Goal: Information Seeking & Learning: Find specific fact

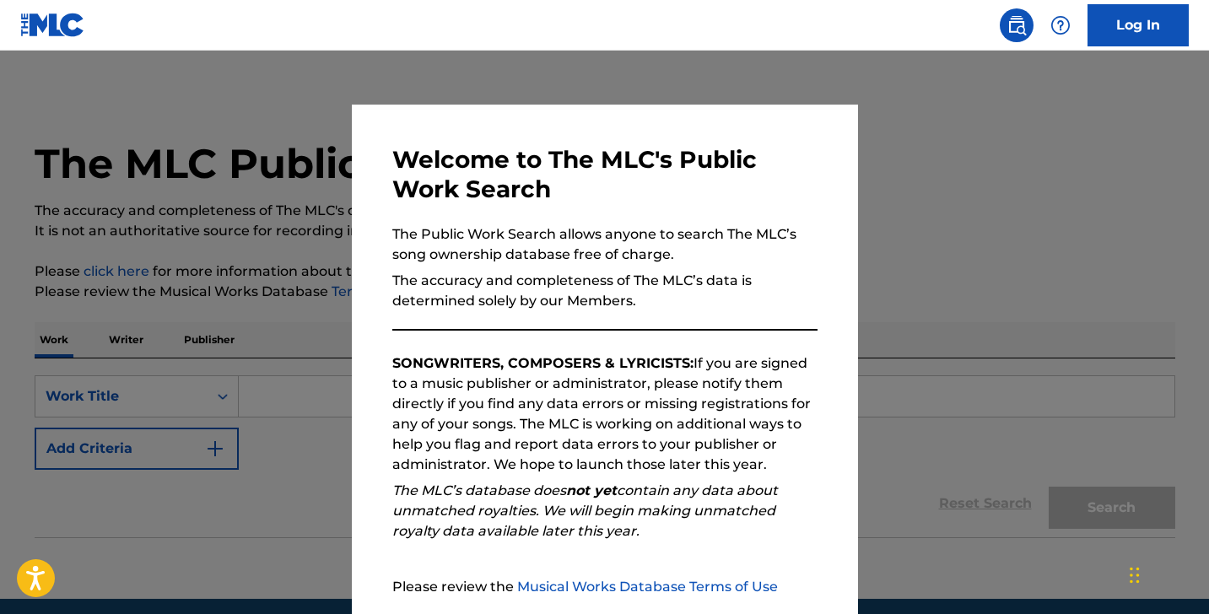
click at [856, 234] on div "Welcome to The MLC's Public Work Search The Public Work Search allows anyone to…" at bounding box center [605, 438] width 506 height 667
click at [913, 219] on div at bounding box center [604, 358] width 1209 height 614
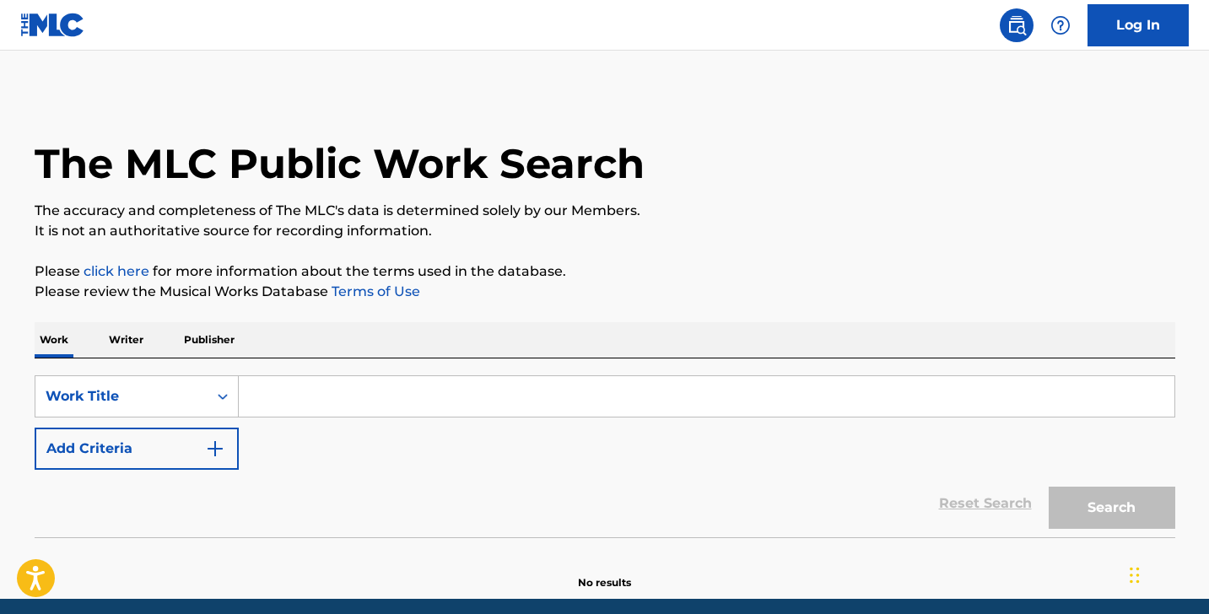
scroll to position [47, 0]
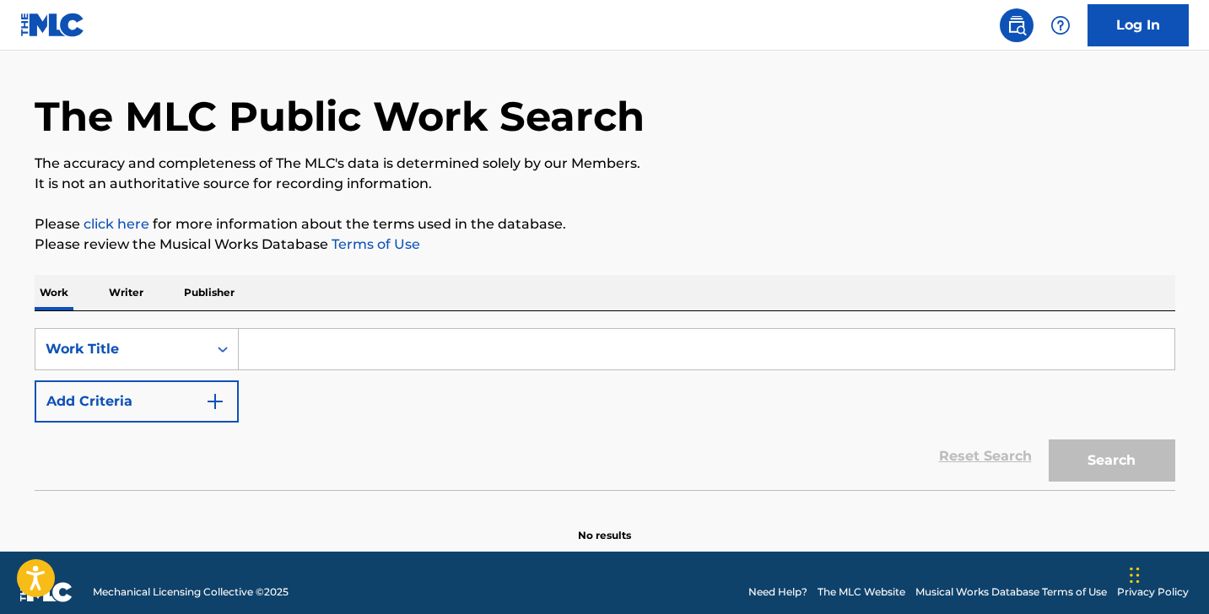
click at [405, 350] on input "Search Form" at bounding box center [706, 349] width 935 height 40
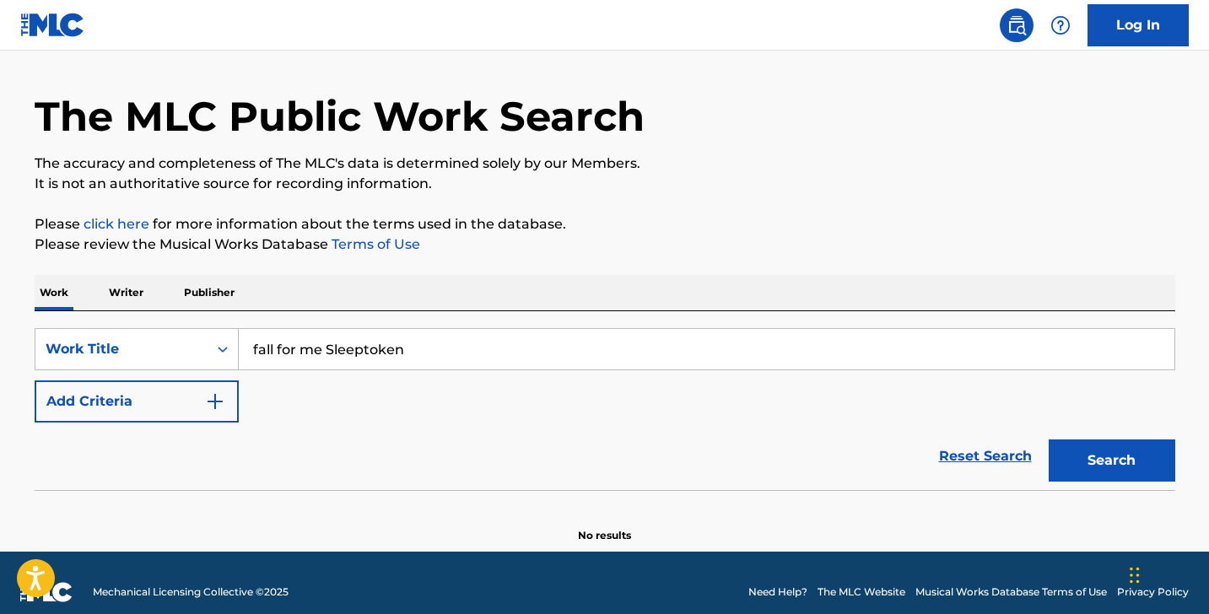
type input "fall for me Sleeptoken"
click at [1111, 461] on button "Search" at bounding box center [1111, 460] width 127 height 42
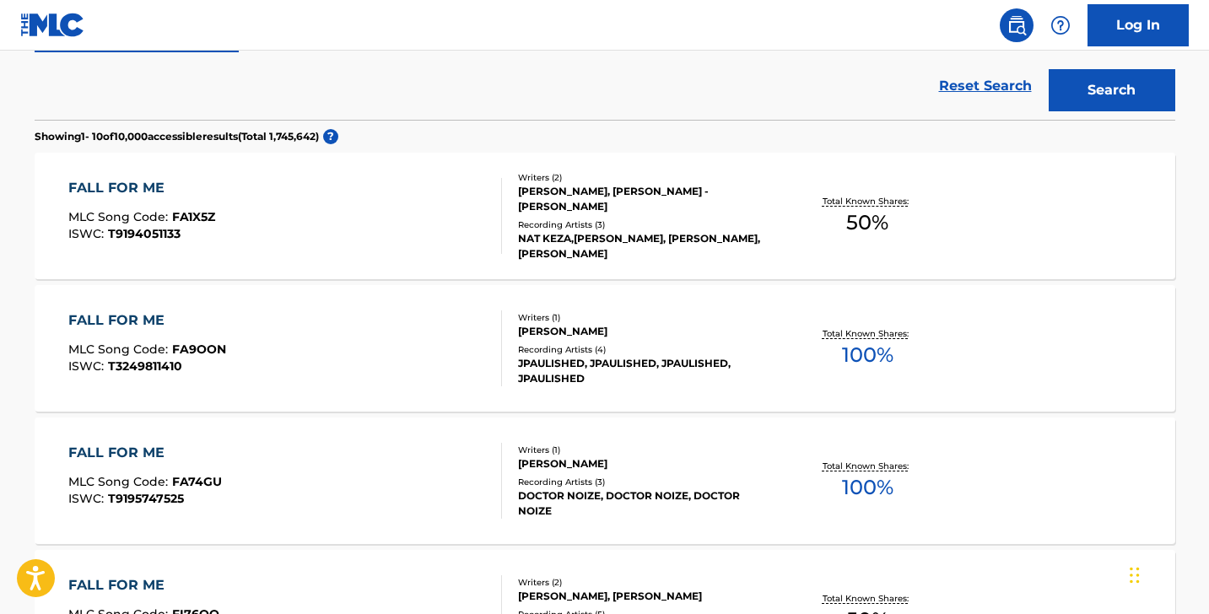
scroll to position [423, 0]
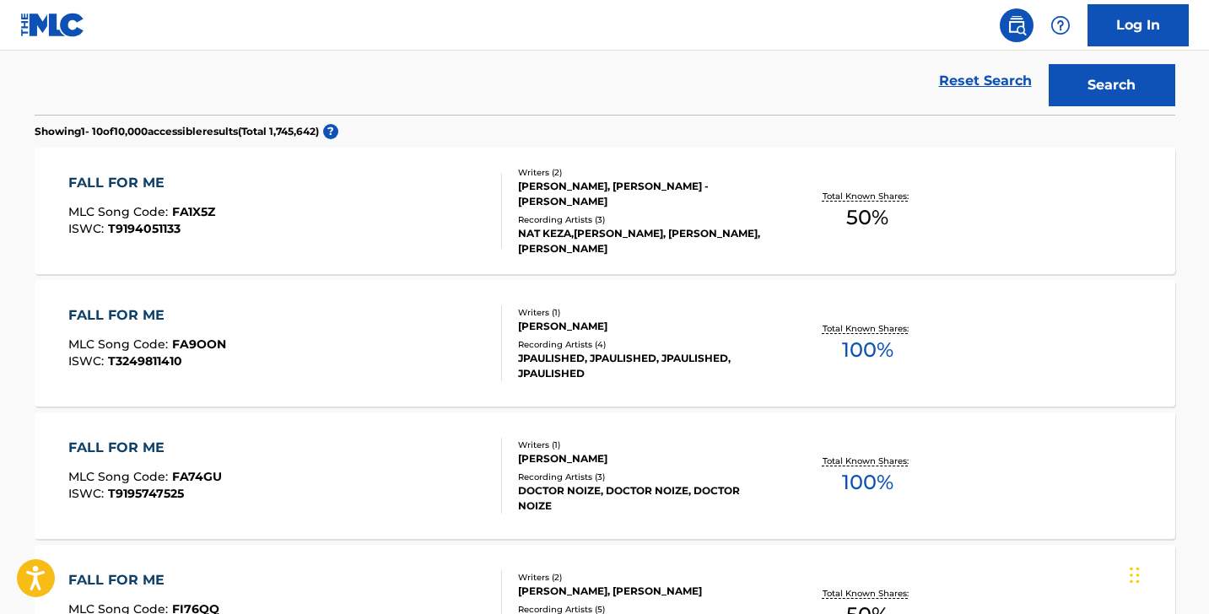
click at [444, 360] on div "FALL FOR ME MLC Song Code : FA9OON ISWC : T3249811410" at bounding box center [285, 343] width 434 height 76
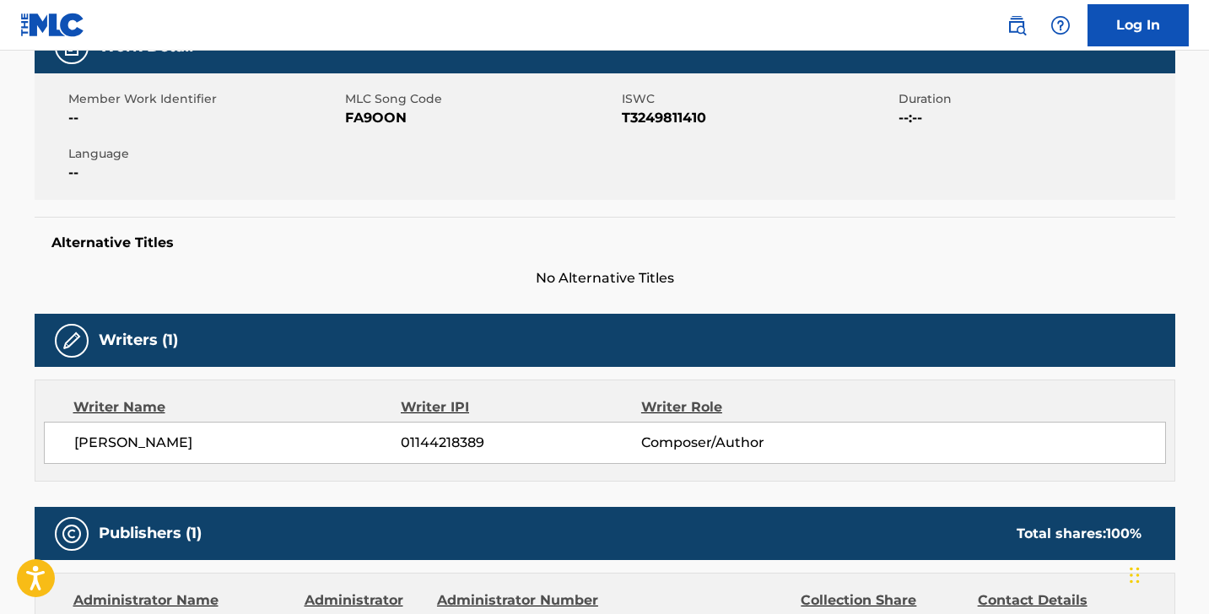
scroll to position [280, 0]
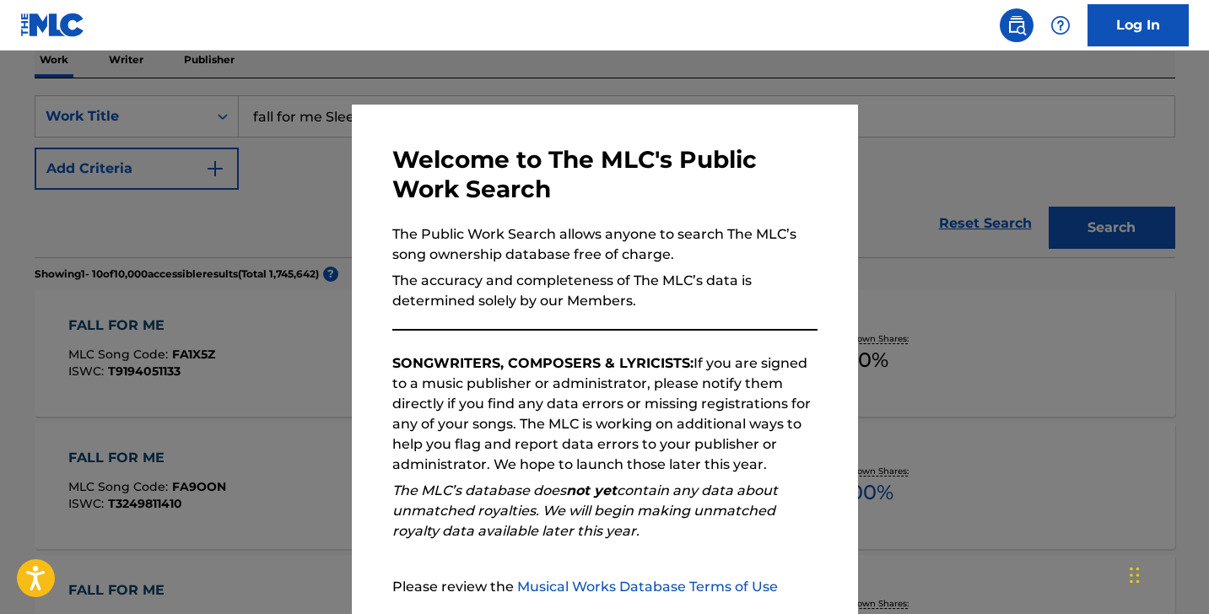
scroll to position [423, 0]
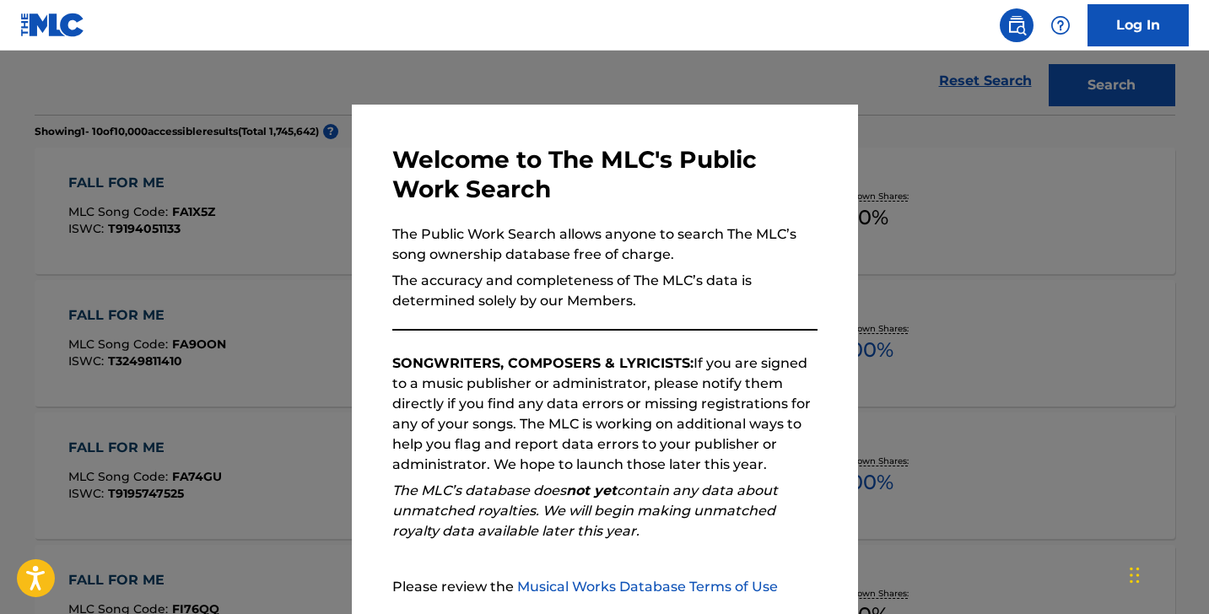
click at [941, 104] on div at bounding box center [604, 358] width 1209 height 614
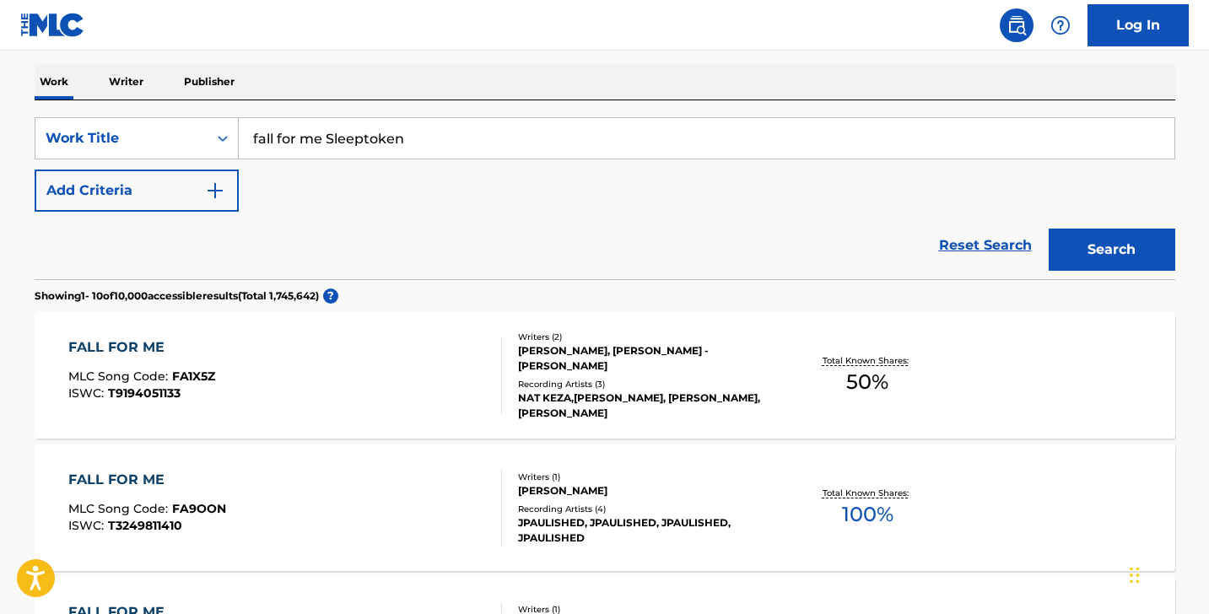
scroll to position [260, 0]
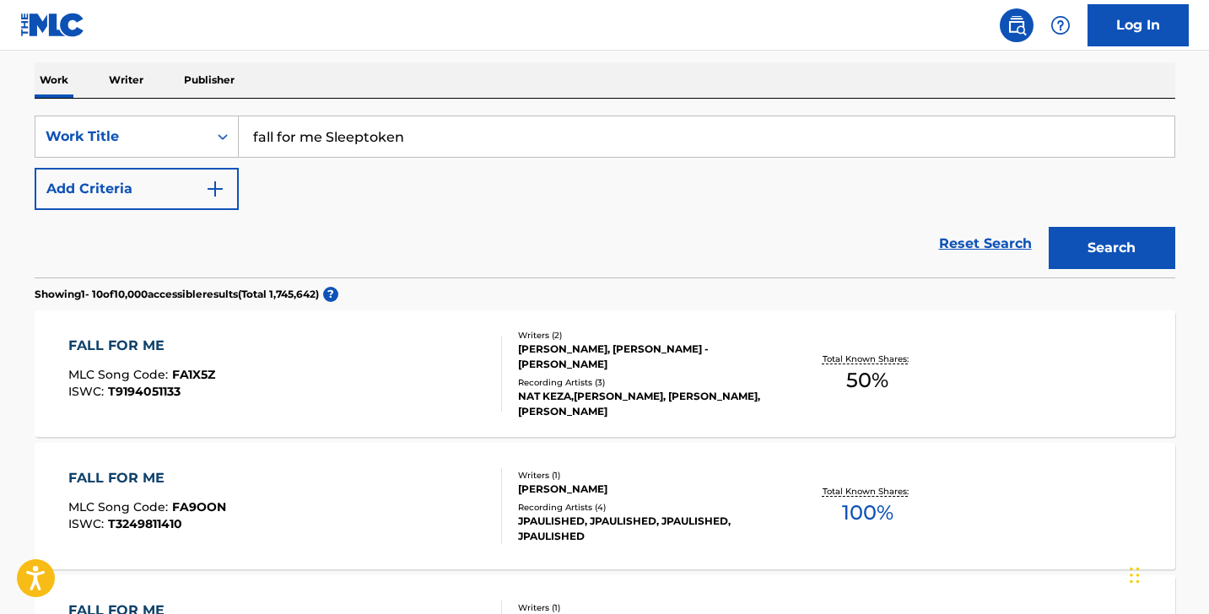
click at [718, 128] on input "fall for me Sleeptoken" at bounding box center [706, 136] width 935 height 40
click at [719, 136] on input "fall for me Sleeptoken" at bounding box center [706, 136] width 935 height 40
drag, startPoint x: 320, startPoint y: 135, endPoint x: 457, endPoint y: 144, distance: 137.8
click at [456, 144] on input "fall for me Sleeptoken" at bounding box center [706, 136] width 935 height 40
type input "fall for me"
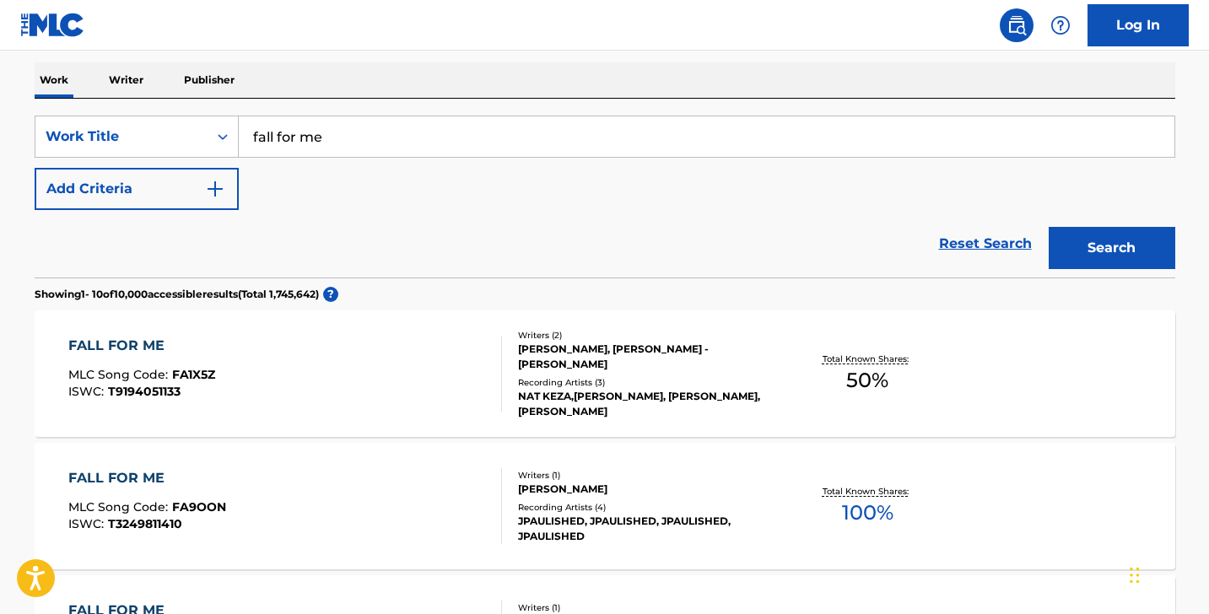
click at [1111, 248] on button "Search" at bounding box center [1111, 248] width 127 height 42
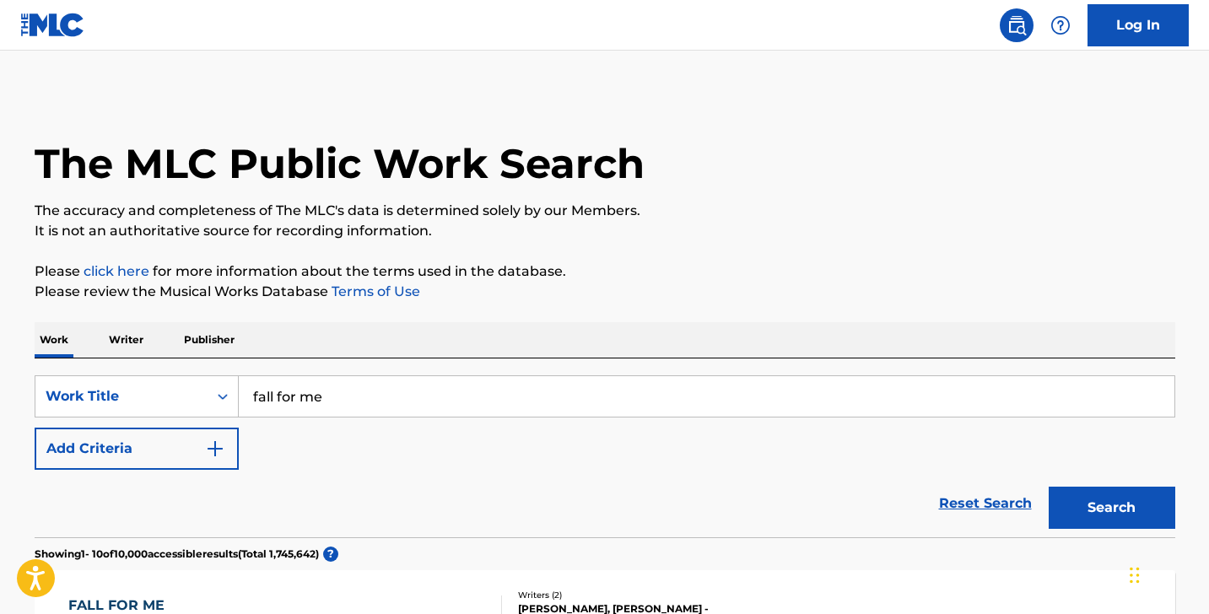
scroll to position [0, 0]
click at [220, 342] on p "Publisher" at bounding box center [209, 339] width 61 height 35
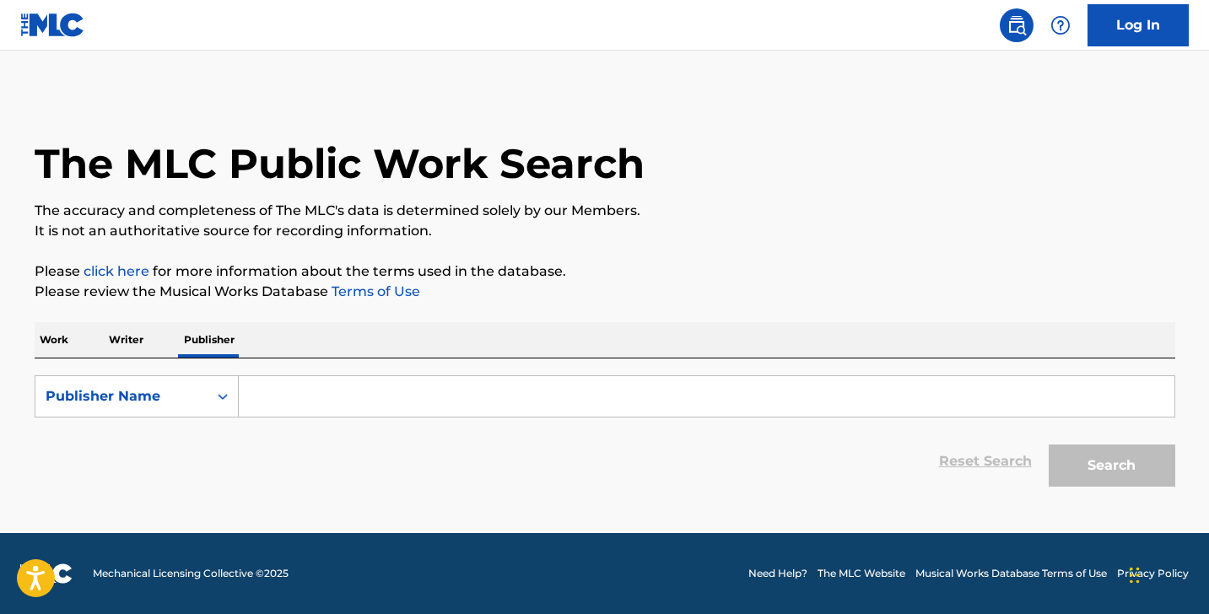
click at [128, 331] on p "Writer" at bounding box center [126, 339] width 45 height 35
click at [292, 410] on input "Search Form" at bounding box center [706, 396] width 935 height 40
click at [64, 337] on p "Work" at bounding box center [54, 339] width 39 height 35
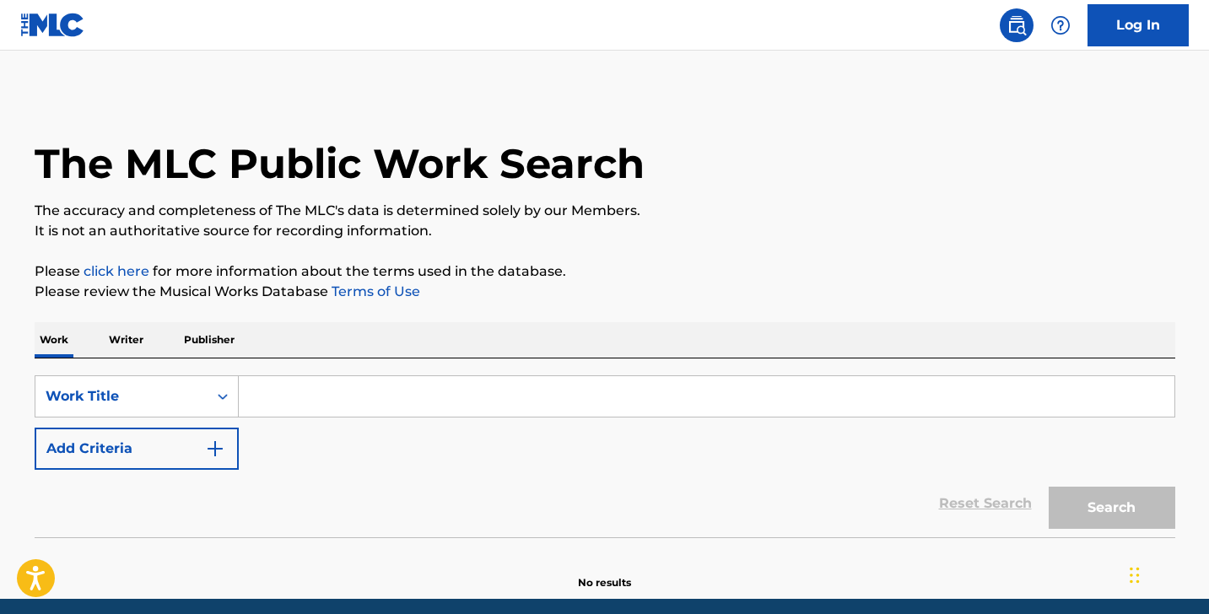
click at [373, 385] on input "Search Form" at bounding box center [706, 396] width 935 height 40
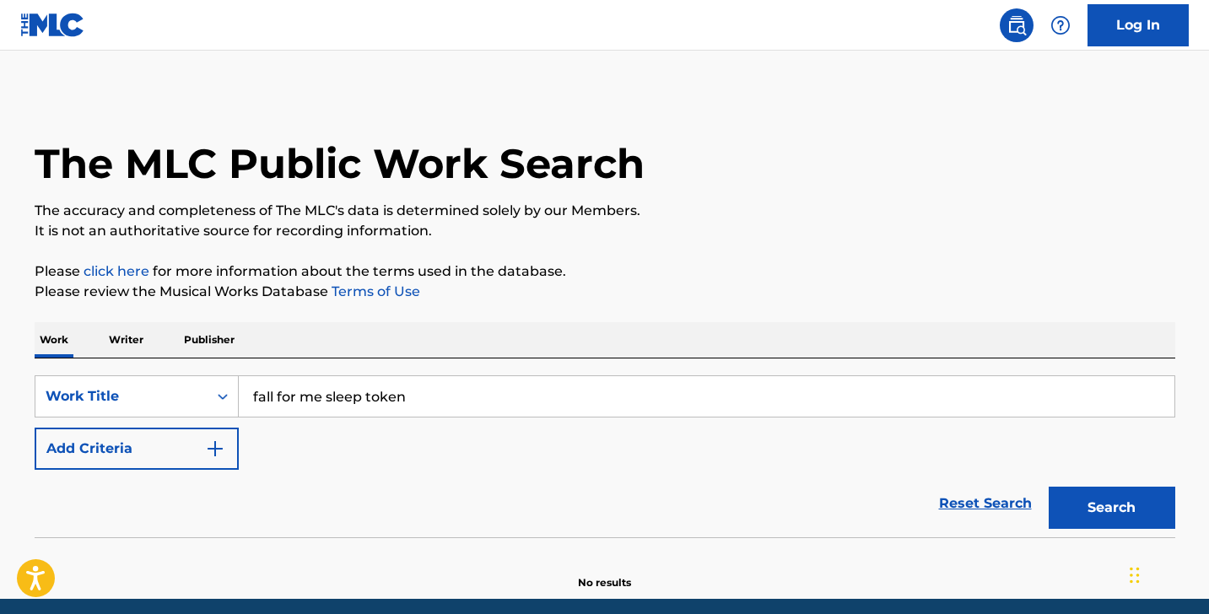
click at [1111, 508] on button "Search" at bounding box center [1111, 508] width 127 height 42
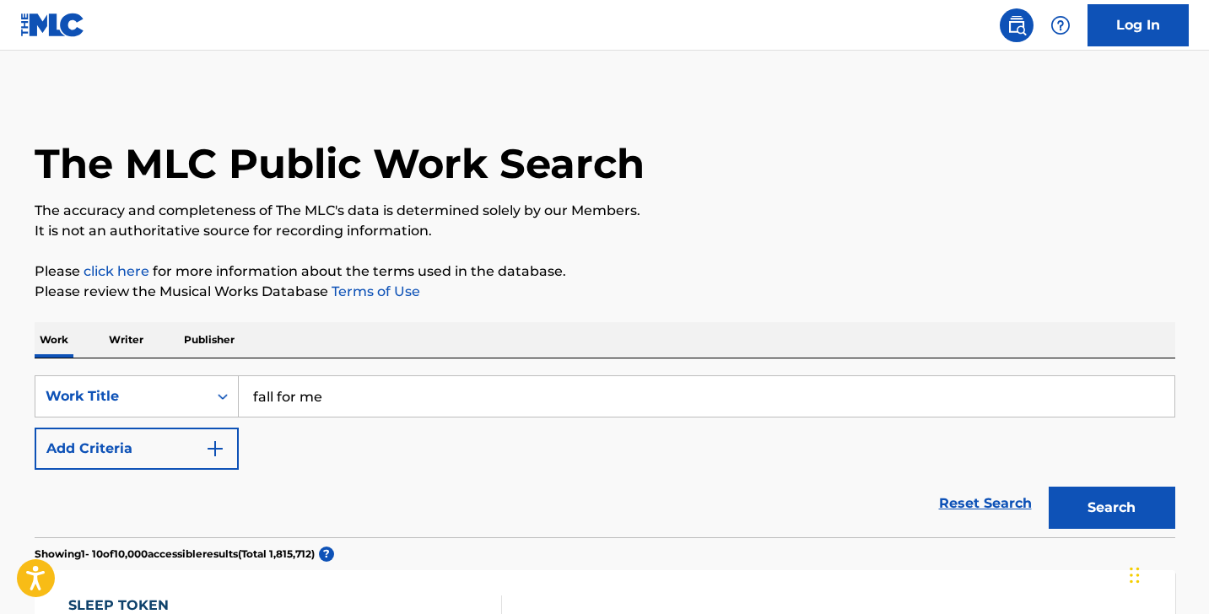
type input "fall for me"
click at [1111, 508] on button "Search" at bounding box center [1111, 508] width 127 height 42
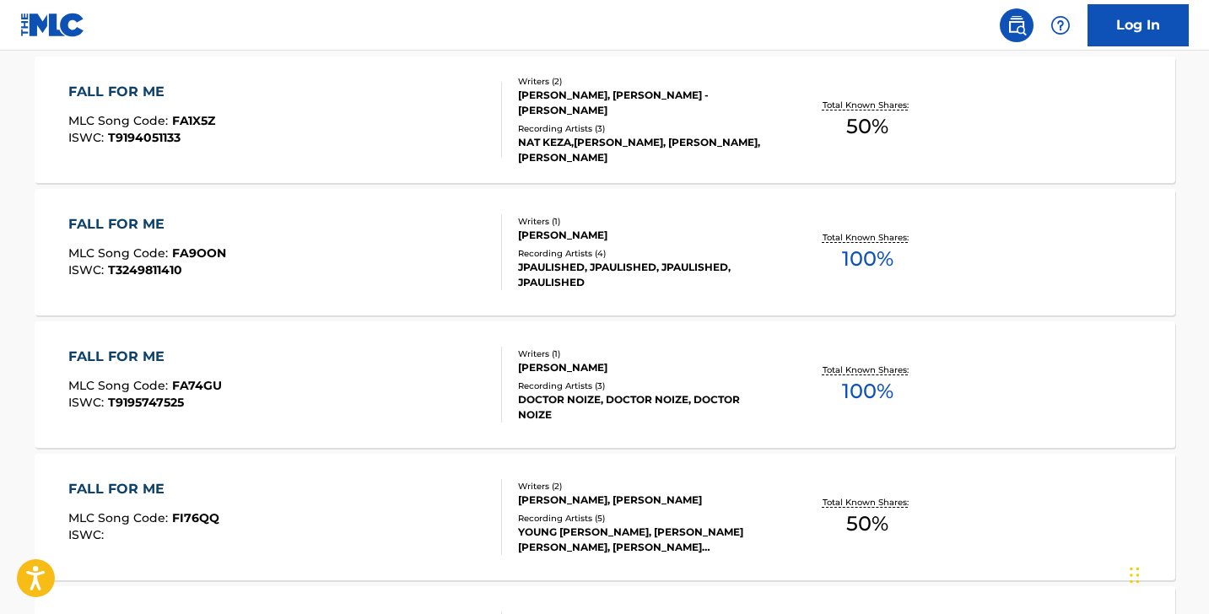
scroll to position [515, 0]
click at [564, 263] on div "JPAULISHED, JPAULISHED, JPAULISHED, JPAULISHED" at bounding box center [645, 274] width 255 height 30
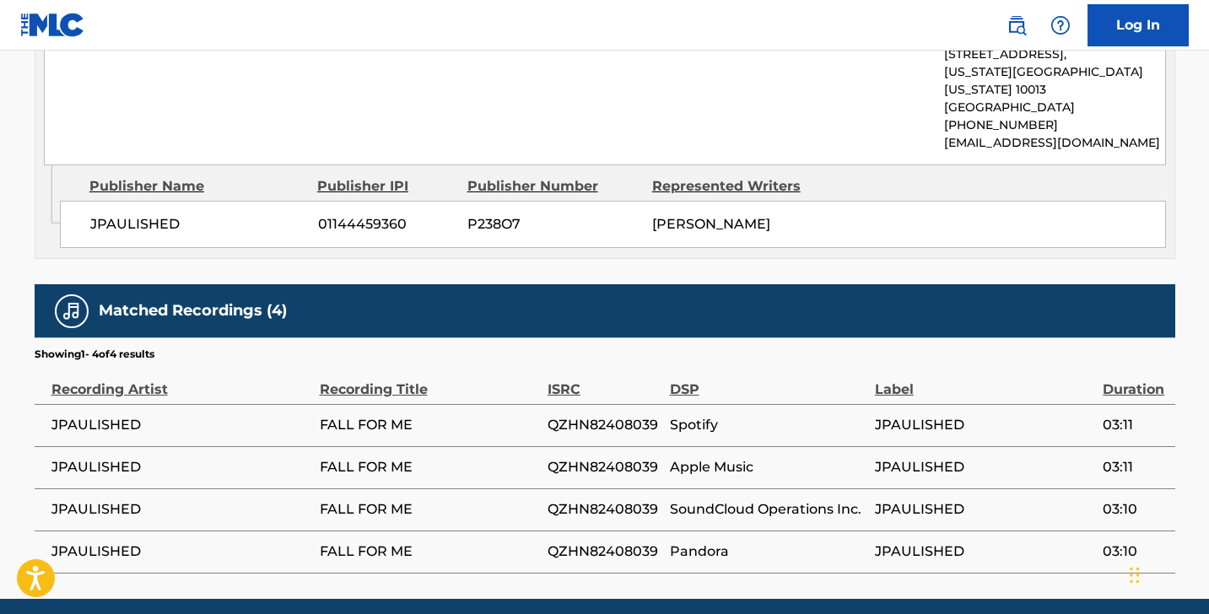
scroll to position [906, 0]
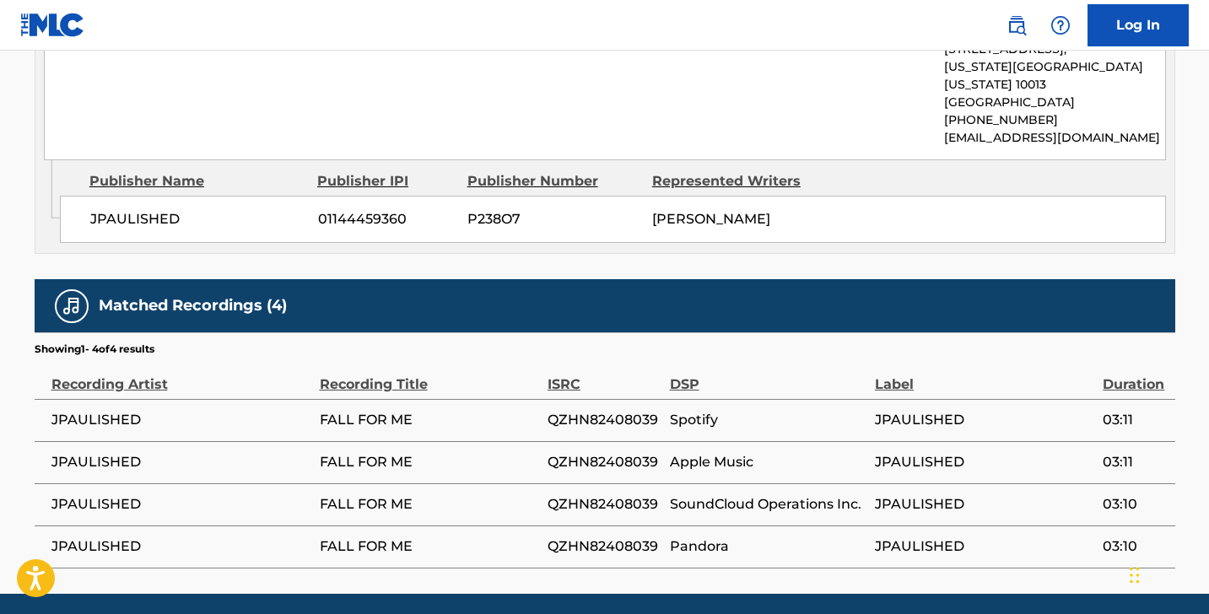
click at [83, 410] on span "JPAULISHED" at bounding box center [181, 420] width 260 height 20
click at [349, 365] on div "Recording Title" at bounding box center [429, 376] width 219 height 38
click at [700, 368] on div "DSP" at bounding box center [768, 376] width 197 height 38
click at [689, 365] on div "DSP" at bounding box center [768, 376] width 197 height 38
click at [159, 296] on h5 "Matched Recordings (4)" at bounding box center [193, 305] width 188 height 19
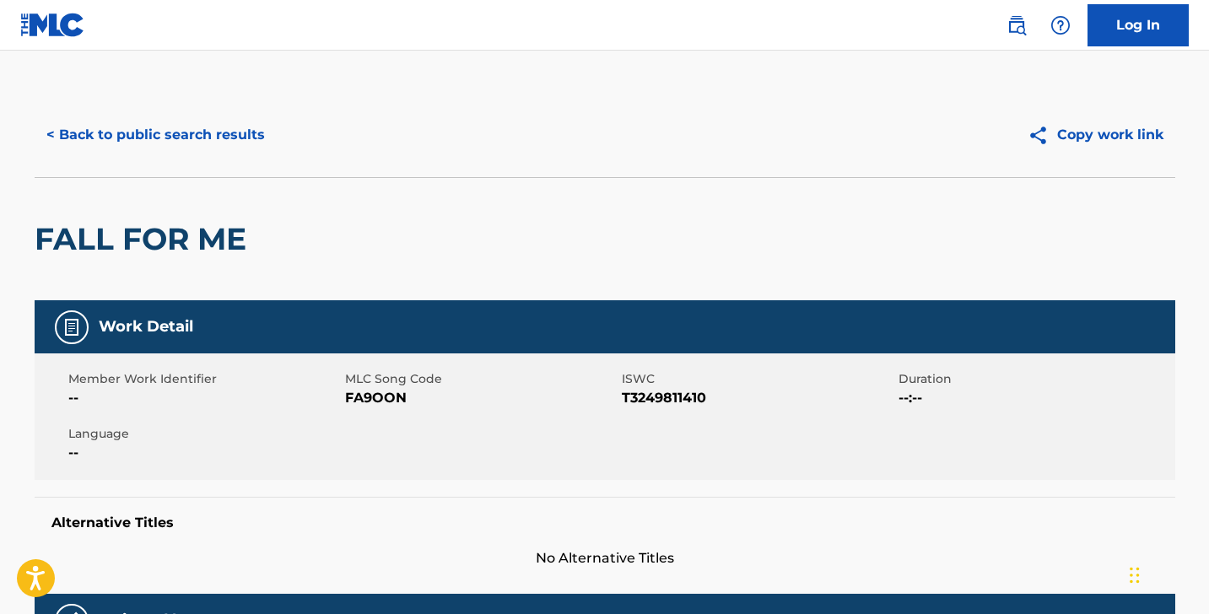
scroll to position [0, 0]
click at [58, 132] on button "< Back to public search results" at bounding box center [156, 135] width 242 height 42
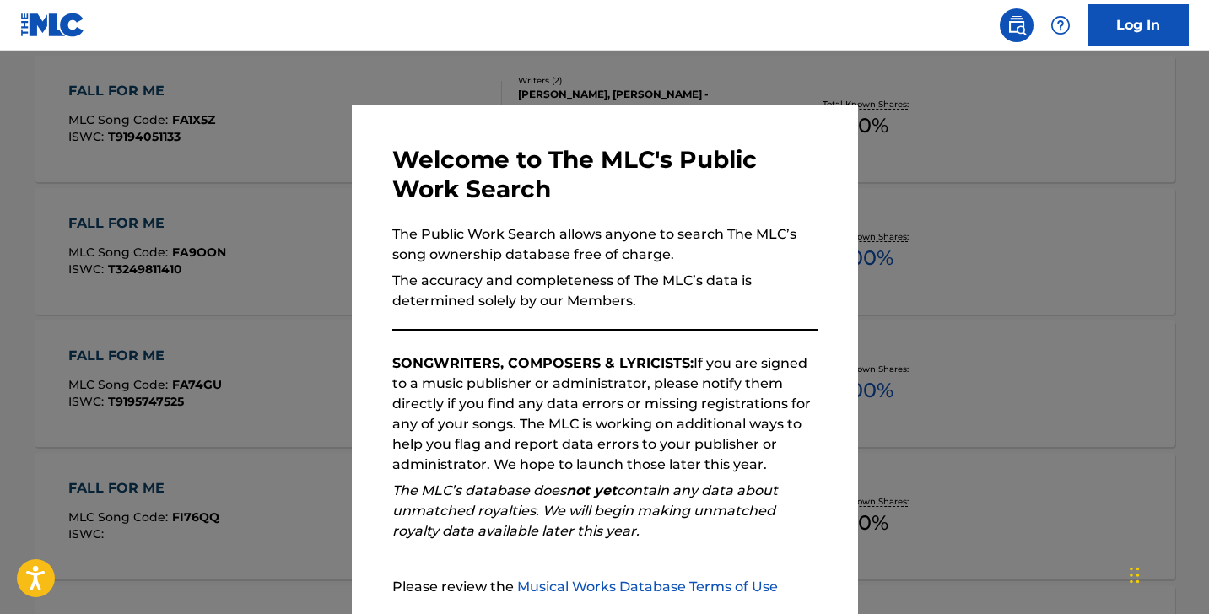
click at [979, 189] on div at bounding box center [604, 358] width 1209 height 614
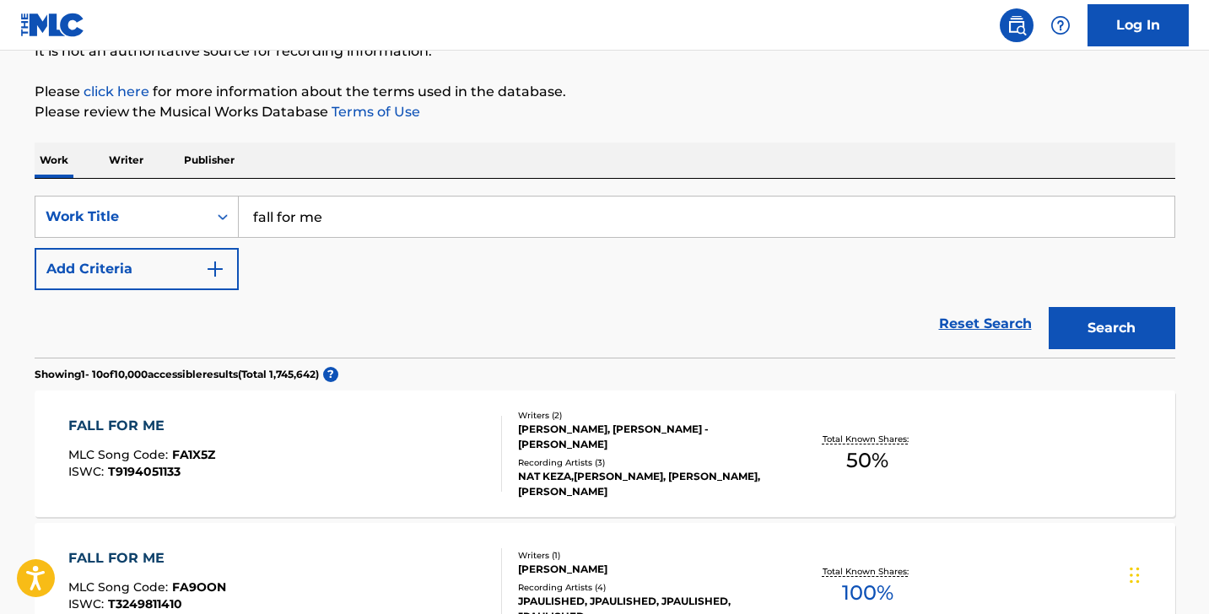
scroll to position [214, 0]
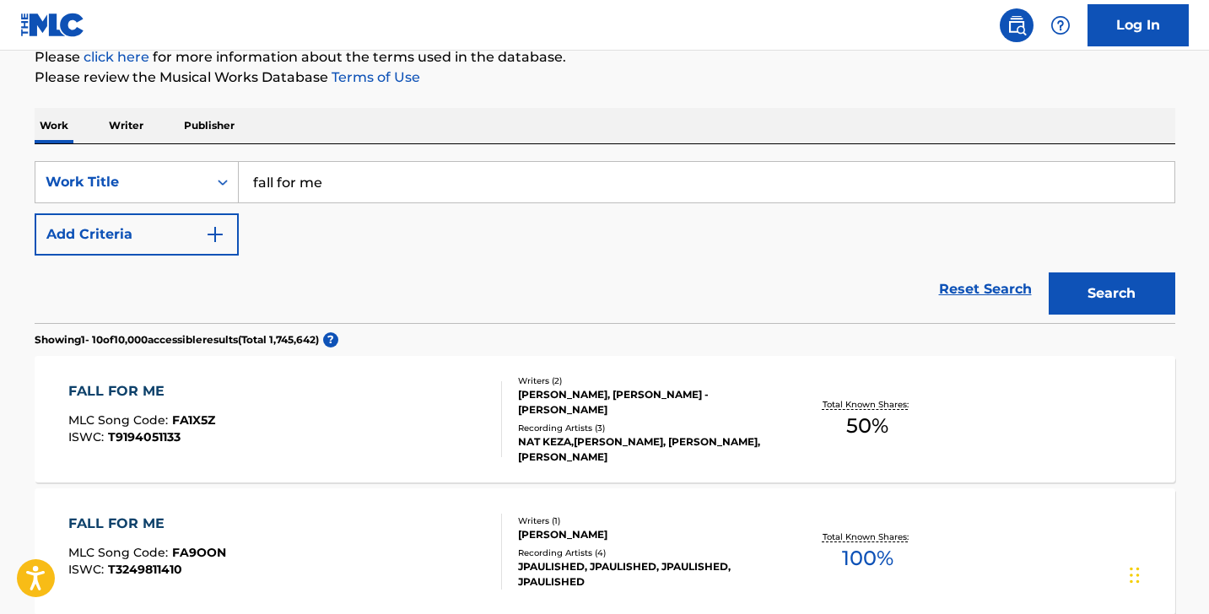
click at [135, 395] on div "FALL FOR ME" at bounding box center [141, 391] width 147 height 20
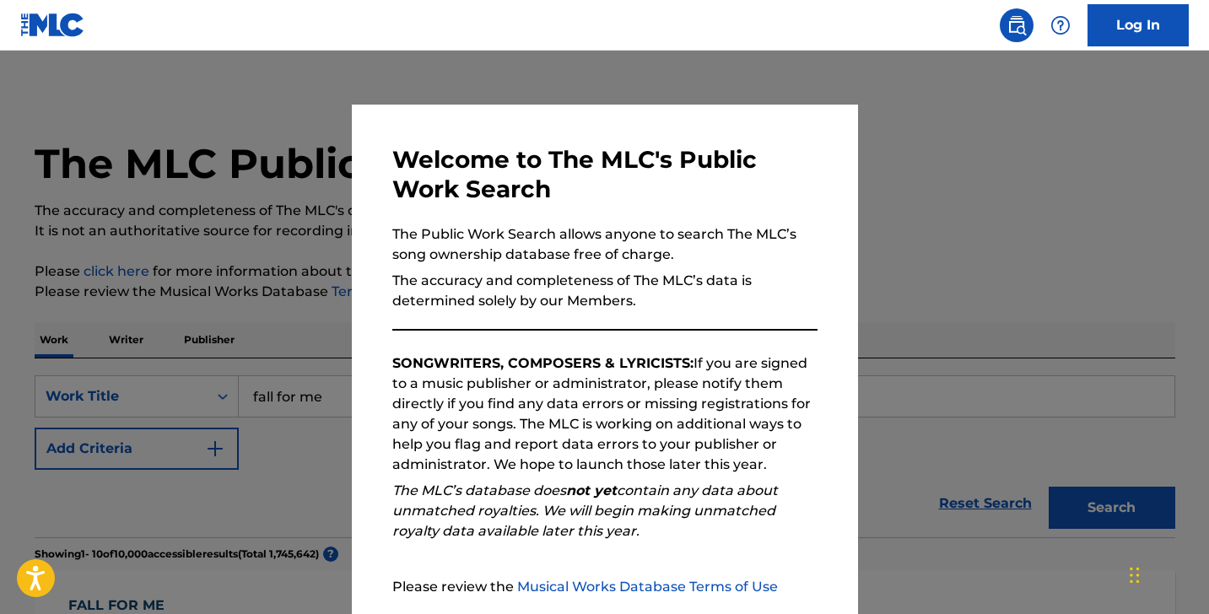
click at [529, 75] on div at bounding box center [604, 358] width 1209 height 614
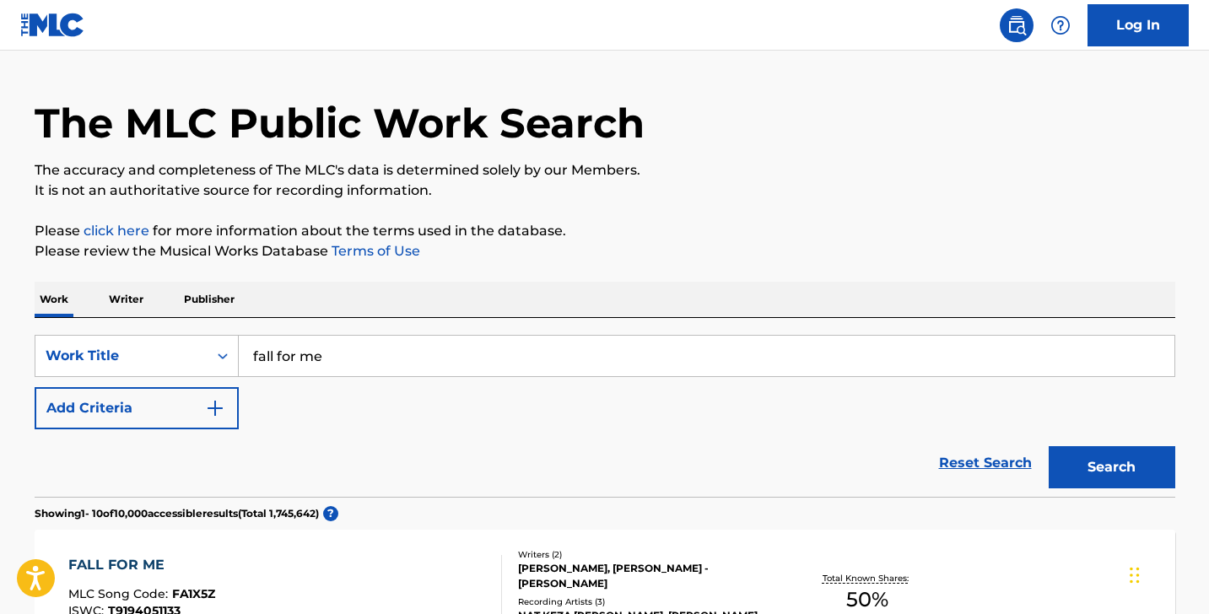
scroll to position [46, 0]
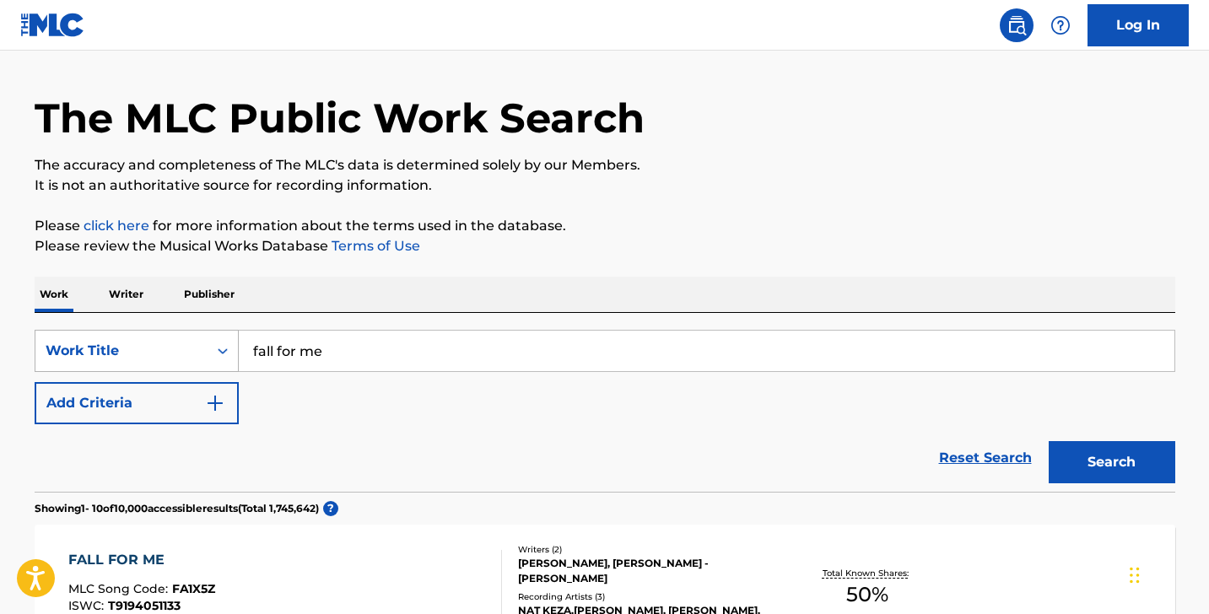
drag, startPoint x: 345, startPoint y: 360, endPoint x: 152, endPoint y: 340, distance: 194.2
click at [152, 340] on div "SearchWithCriteria47e570d7-814d-4aaa-9308-e021a8176b6e Work Title fall for me" at bounding box center [605, 351] width 1140 height 42
click at [211, 296] on p "Publisher" at bounding box center [209, 294] width 61 height 35
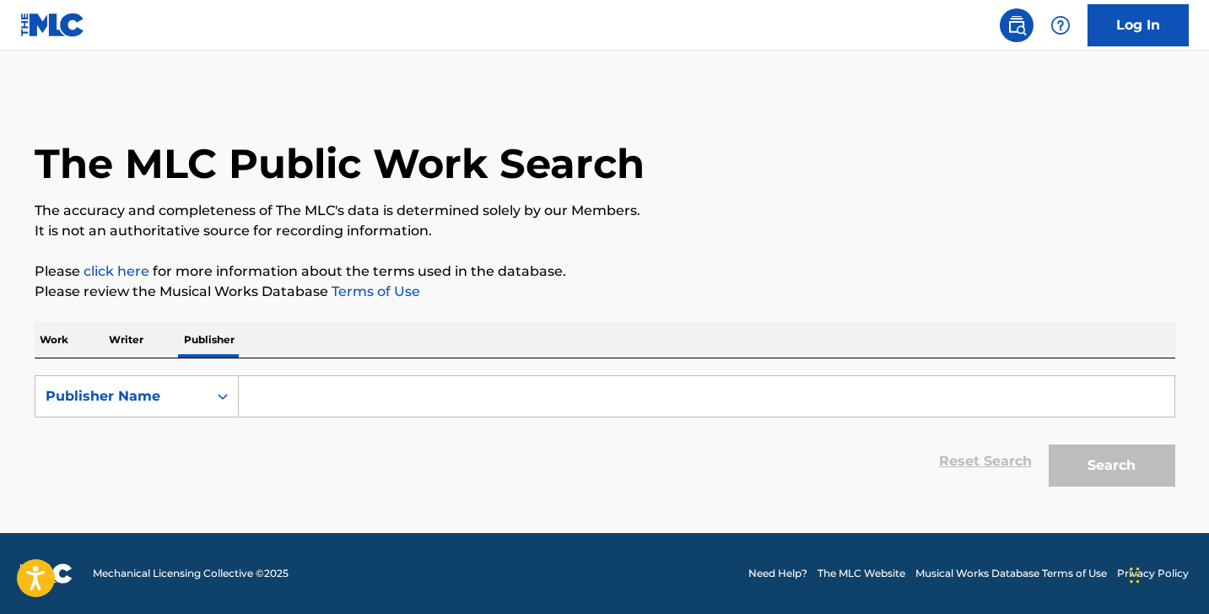
click at [286, 394] on input "Search Form" at bounding box center [706, 396] width 935 height 40
paste input "[PERSON_NAME]"
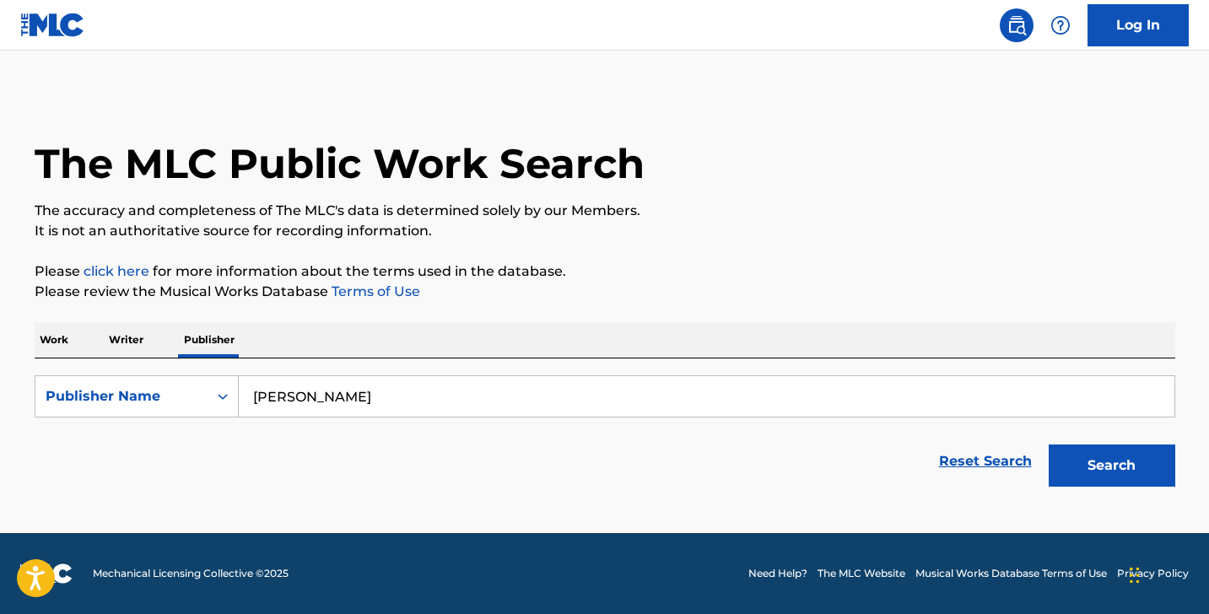
type input "[PERSON_NAME]"
click at [71, 331] on p "Work" at bounding box center [54, 339] width 39 height 35
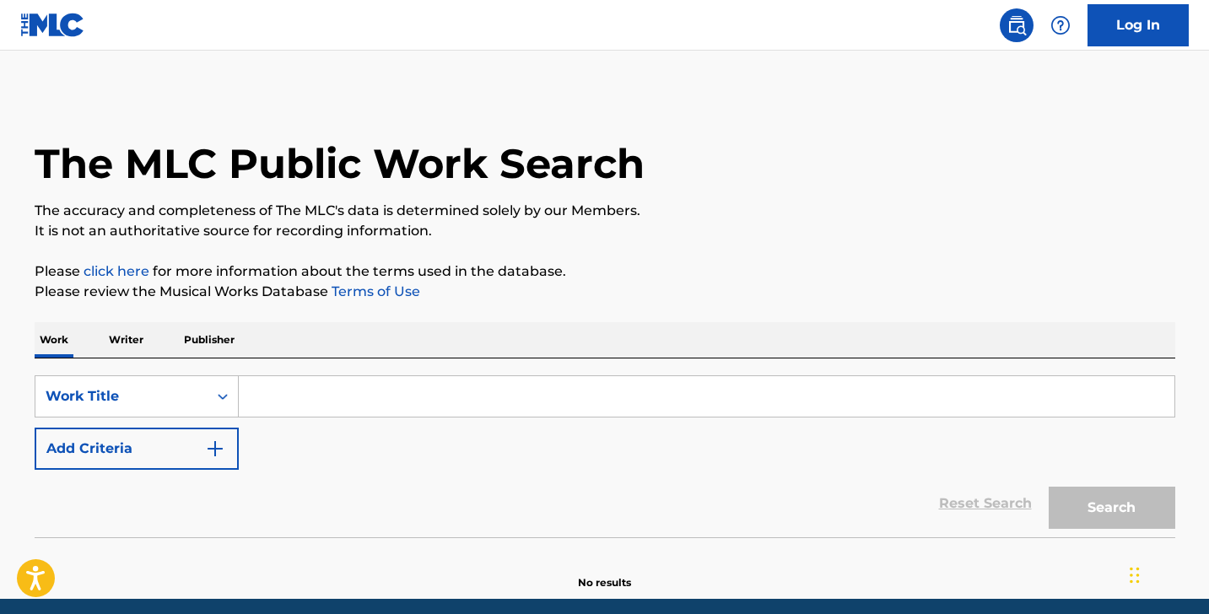
click at [135, 342] on p "Writer" at bounding box center [126, 339] width 45 height 35
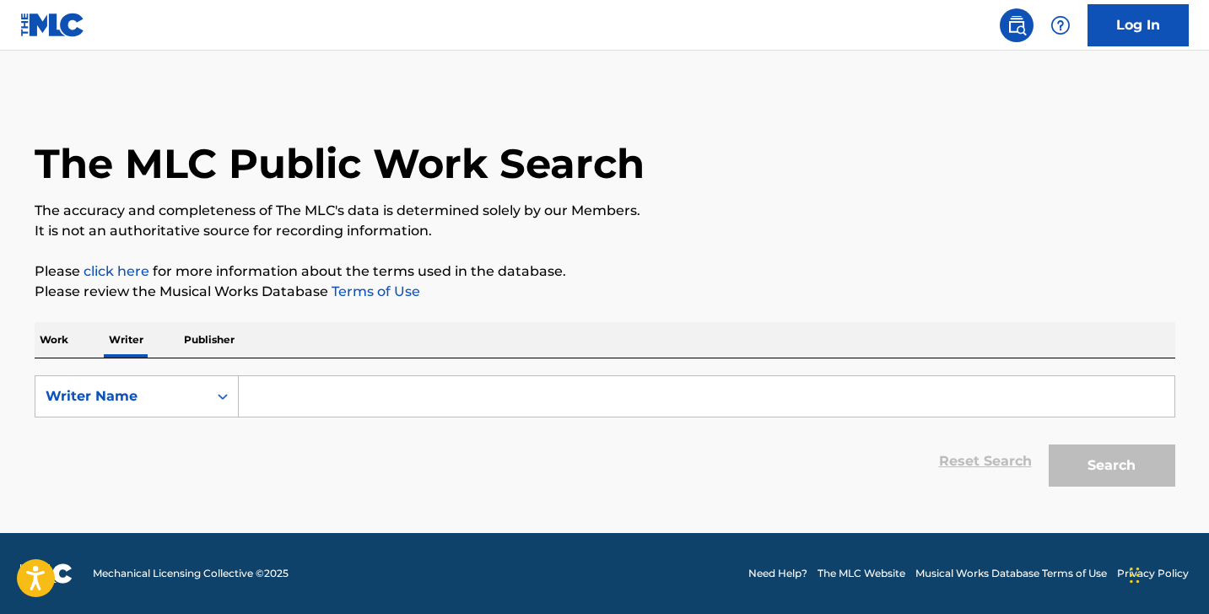
click at [208, 338] on p "Publisher" at bounding box center [209, 339] width 61 height 35
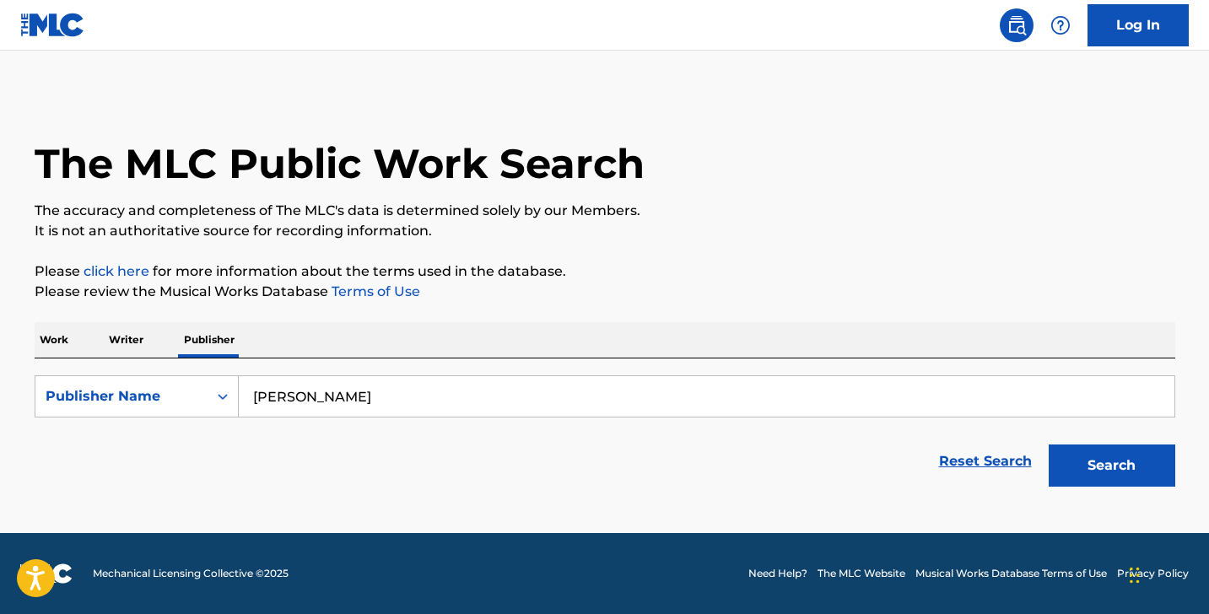
click at [64, 345] on p "Work" at bounding box center [54, 339] width 39 height 35
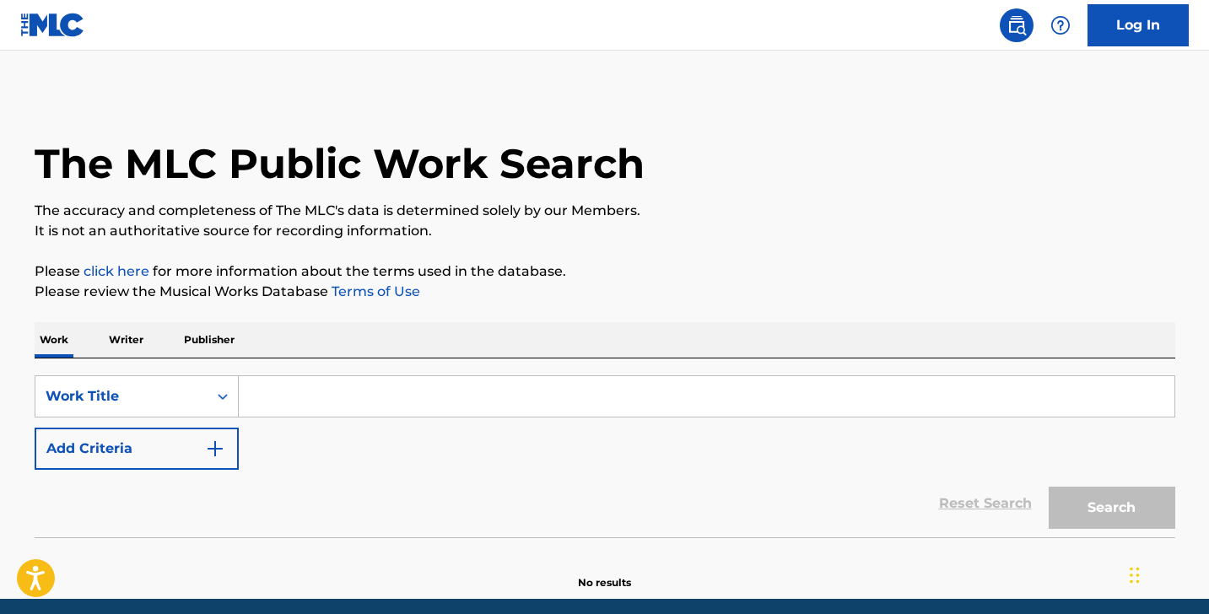
click at [289, 386] on input "Search Form" at bounding box center [706, 396] width 935 height 40
paste input "[PERSON_NAME]"
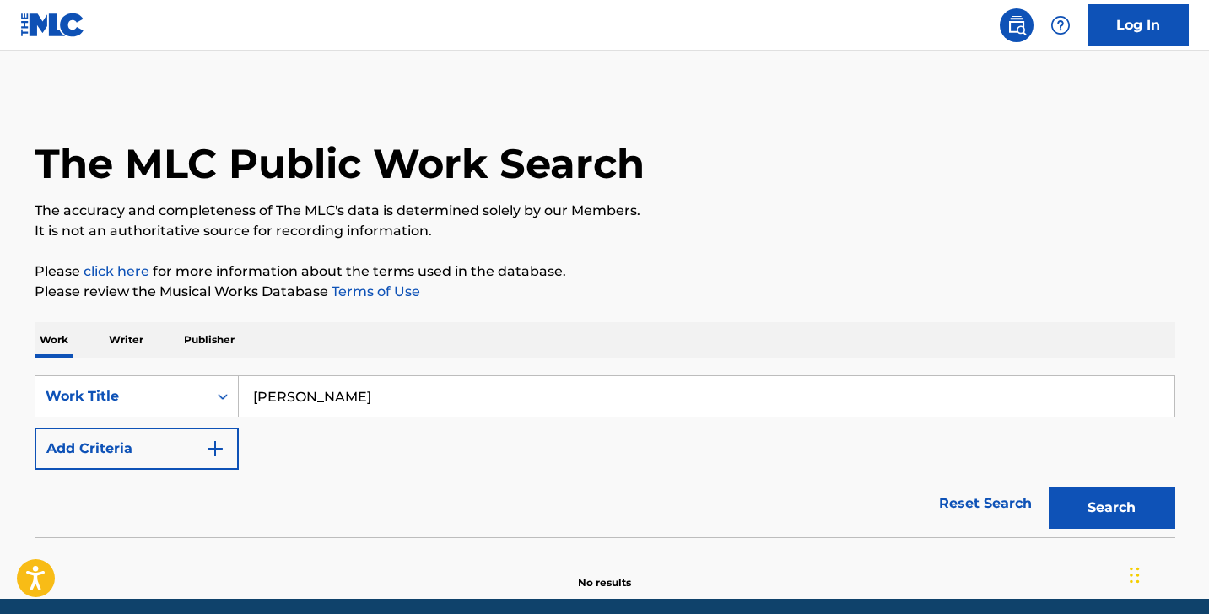
click at [1111, 508] on button "Search" at bounding box center [1111, 508] width 127 height 42
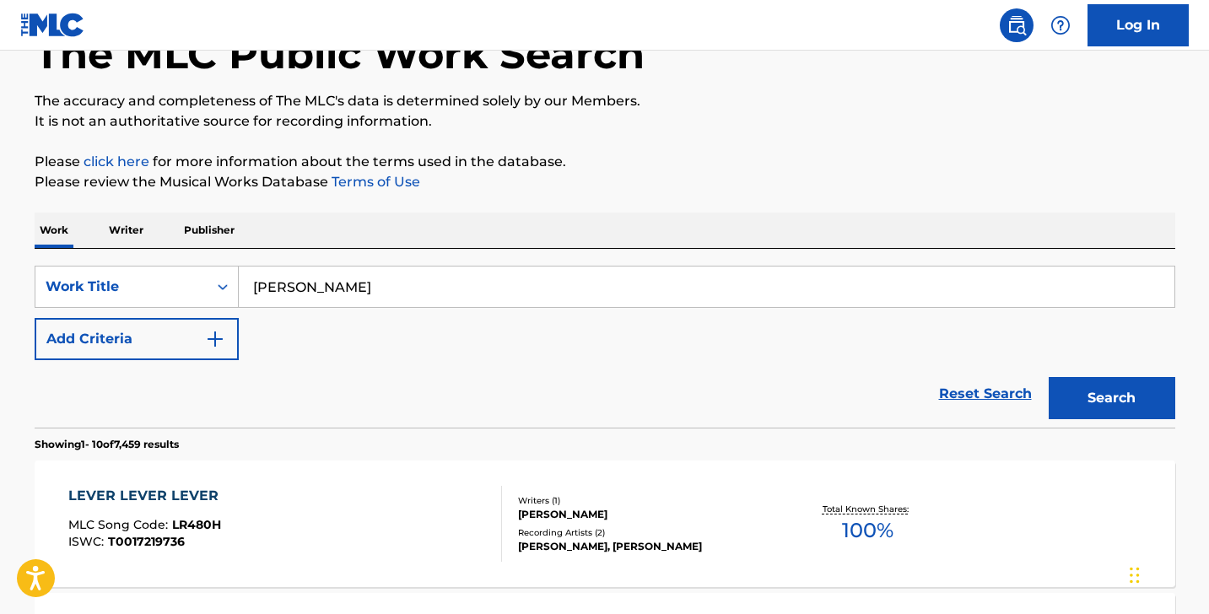
scroll to position [100, 0]
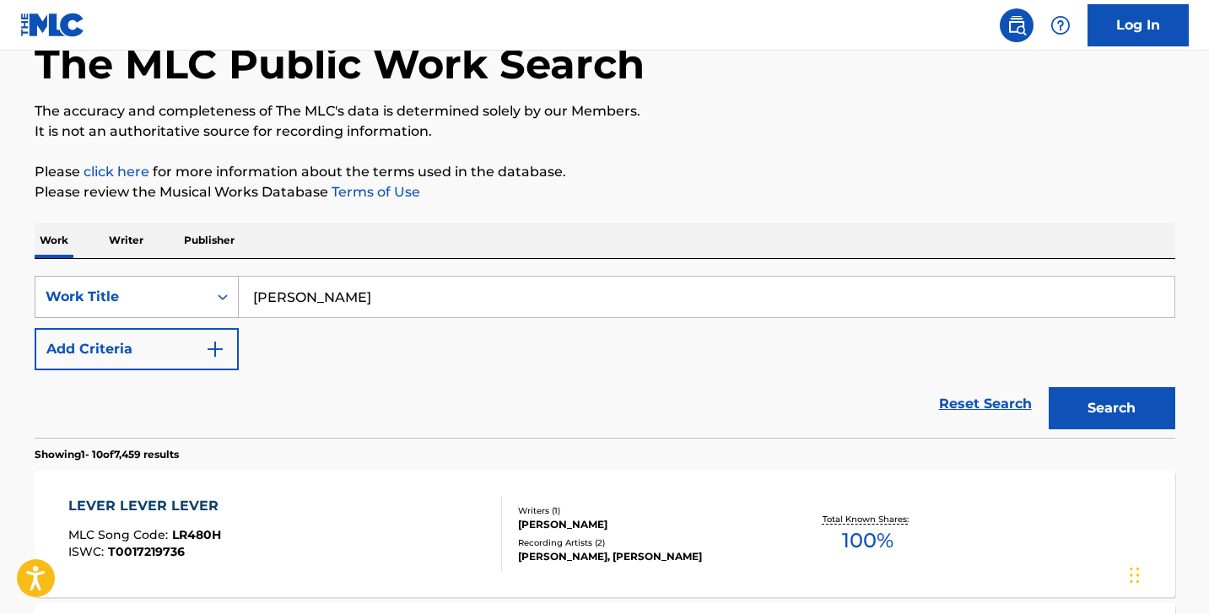
drag, startPoint x: 391, startPoint y: 301, endPoint x: 236, endPoint y: 280, distance: 155.8
click at [236, 280] on div "SearchWithCriteria47e570d7-814d-4aaa-9308-e021a8176b6e Work Title [PERSON_NAME]" at bounding box center [605, 297] width 1140 height 42
type input "fall for me"
click at [1111, 408] on button "Search" at bounding box center [1111, 408] width 127 height 42
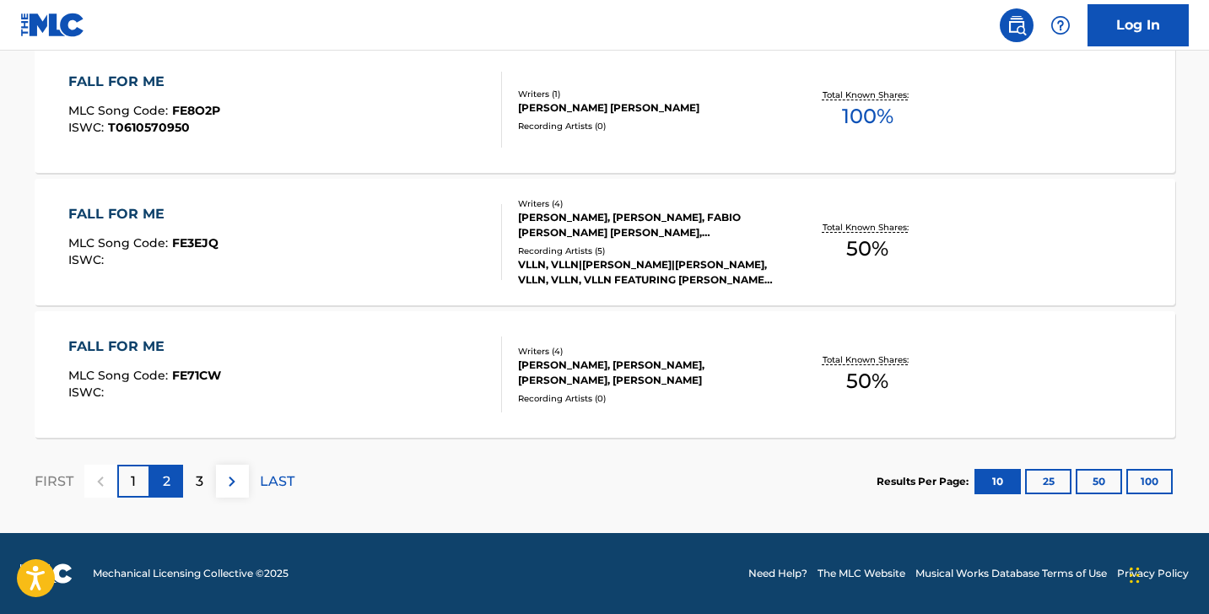
click at [177, 486] on div "2" at bounding box center [166, 481] width 33 height 33
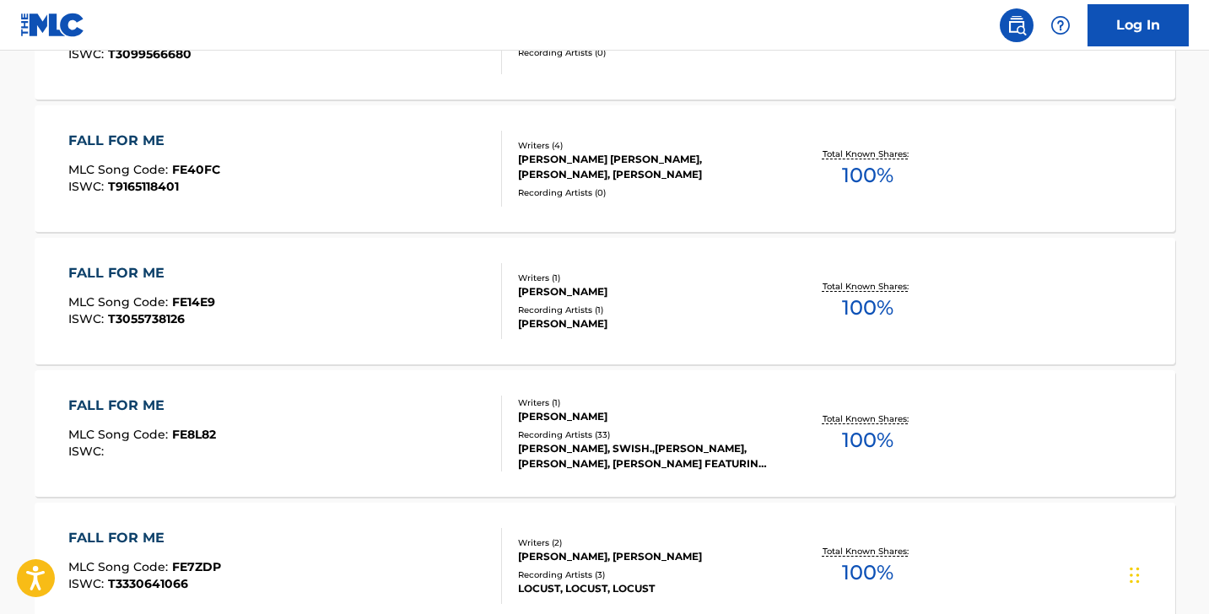
scroll to position [601, 0]
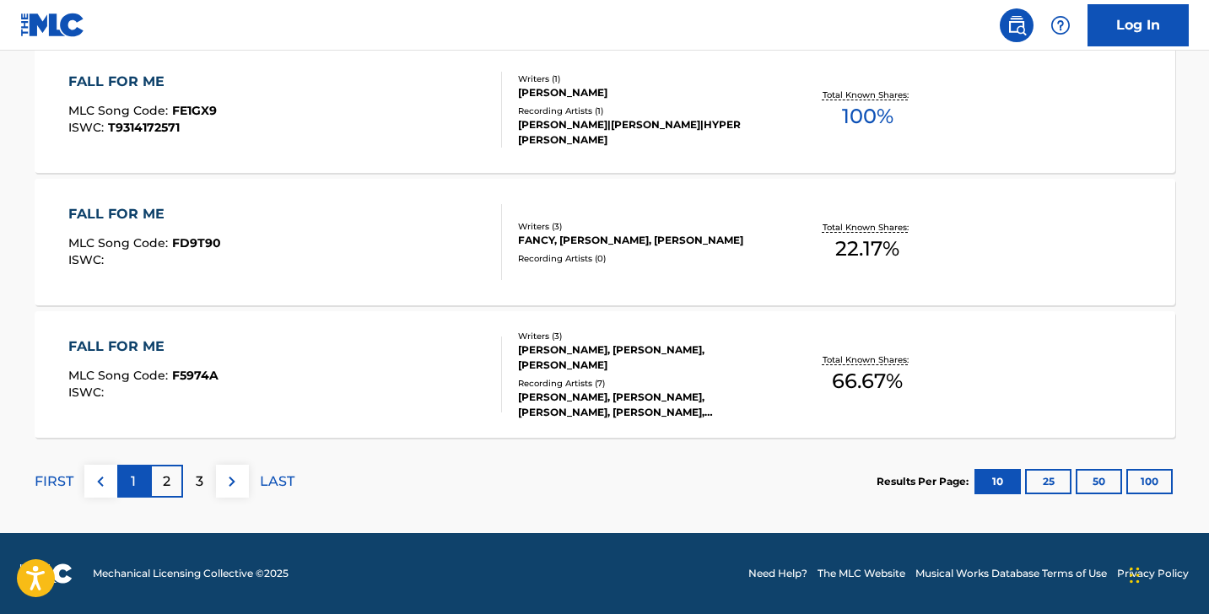
click at [137, 483] on div "1" at bounding box center [133, 481] width 33 height 33
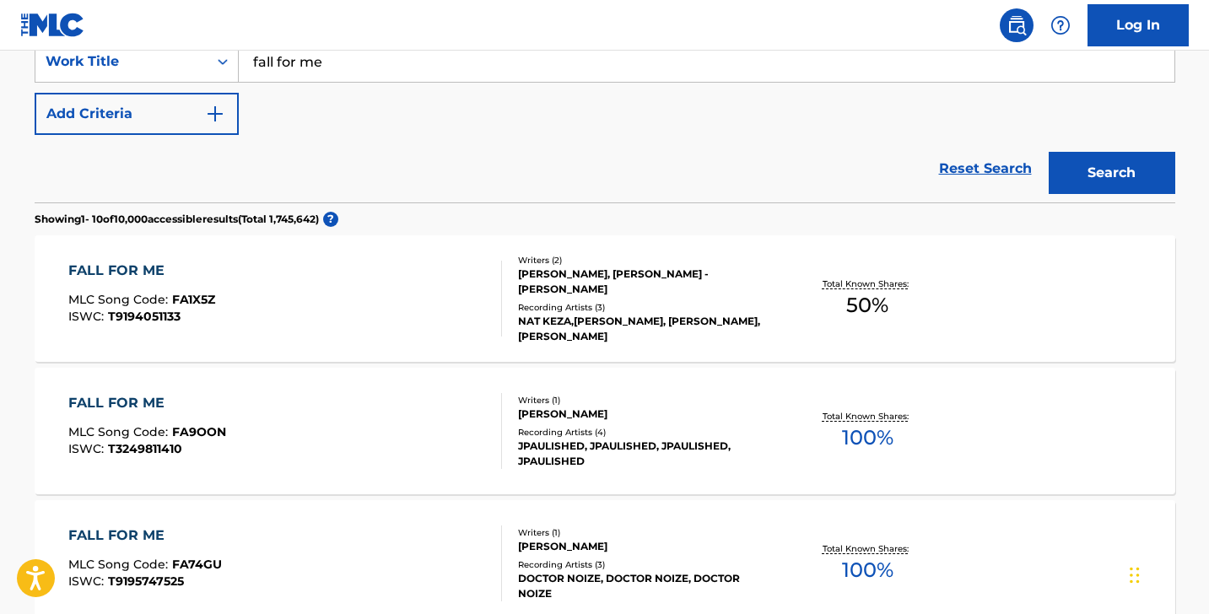
scroll to position [341, 0]
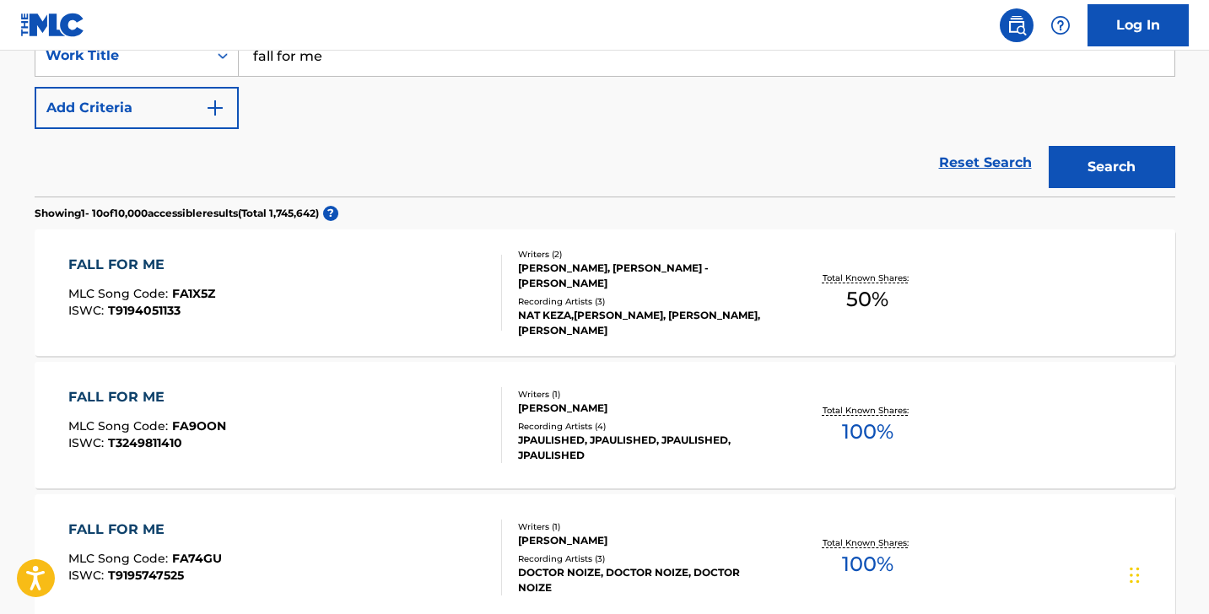
click at [652, 426] on div "Recording Artists ( 4 )" at bounding box center [645, 426] width 255 height 13
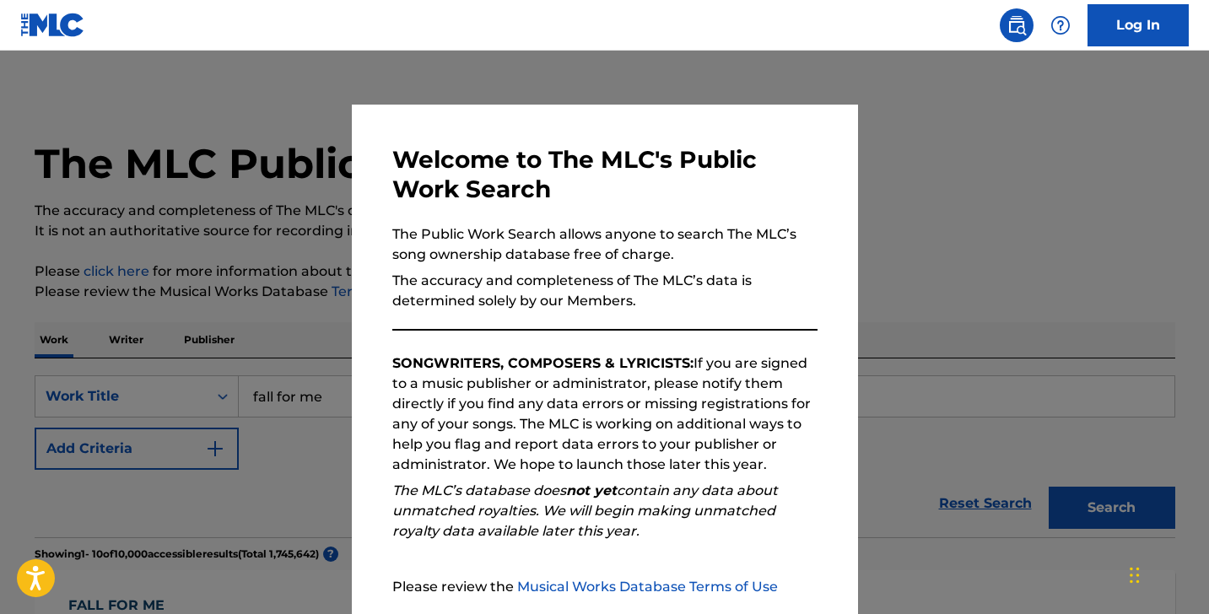
scroll to position [341, 0]
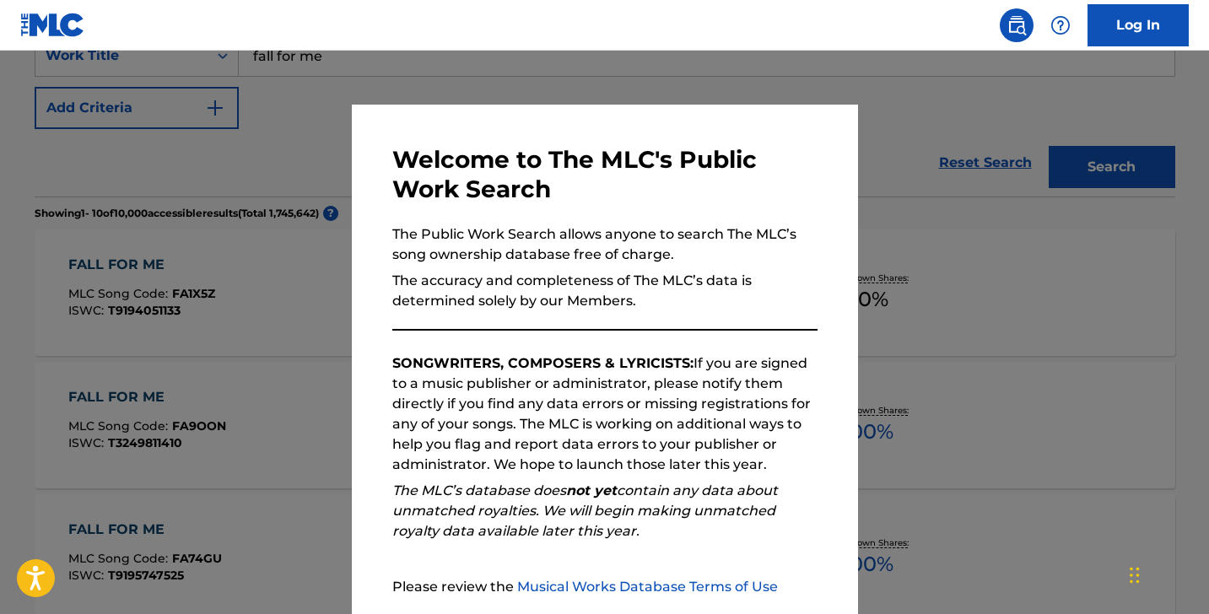
click at [882, 137] on div at bounding box center [604, 358] width 1209 height 614
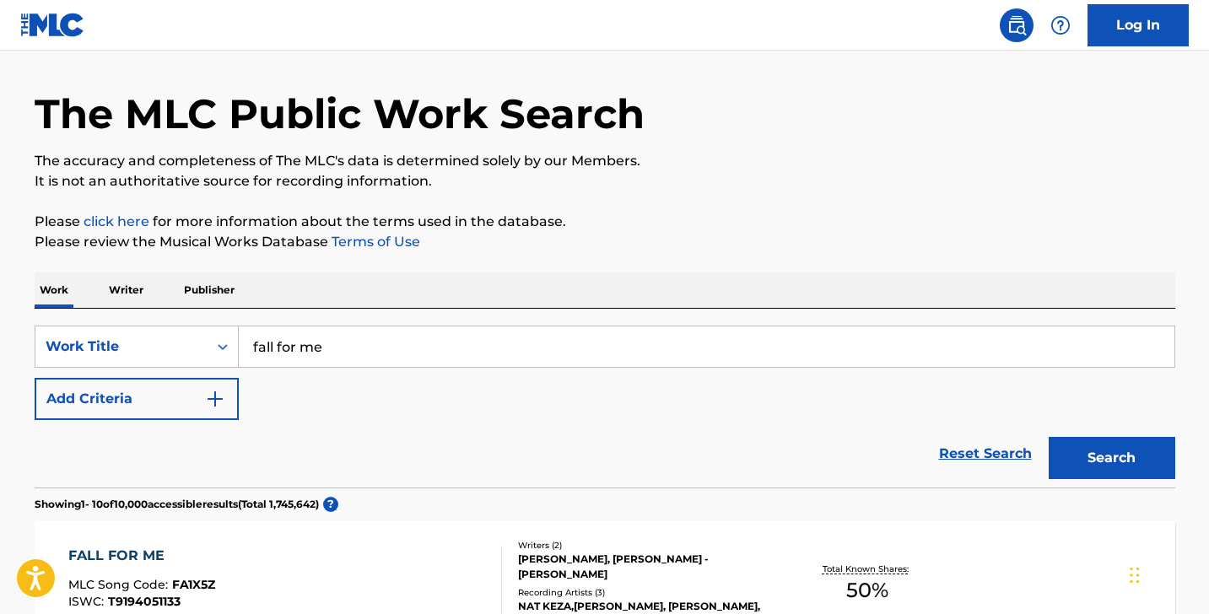
scroll to position [57, 0]
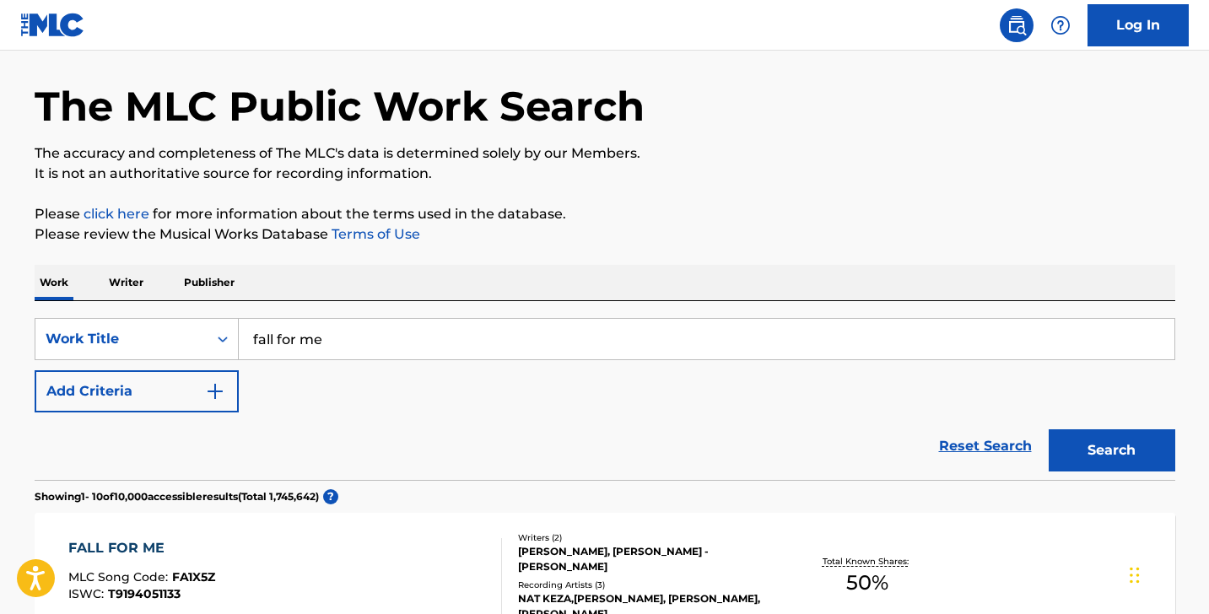
click at [456, 331] on input "fall for me" at bounding box center [706, 339] width 935 height 40
click at [127, 280] on p "Writer" at bounding box center [126, 282] width 45 height 35
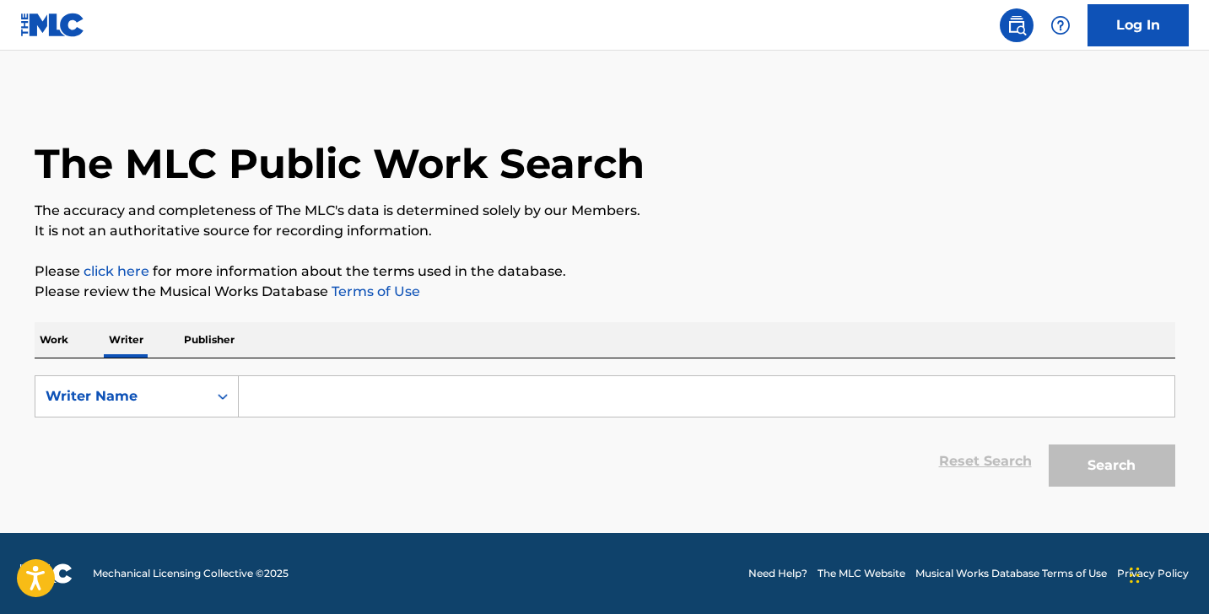
click at [286, 419] on form "SearchWithCriteriac59dd30f-18d8-44f1-aa8b-ea2f49e84833 Writer Name Reset Search…" at bounding box center [605, 435] width 1140 height 120
click at [292, 401] on input "Search Form" at bounding box center [706, 396] width 935 height 40
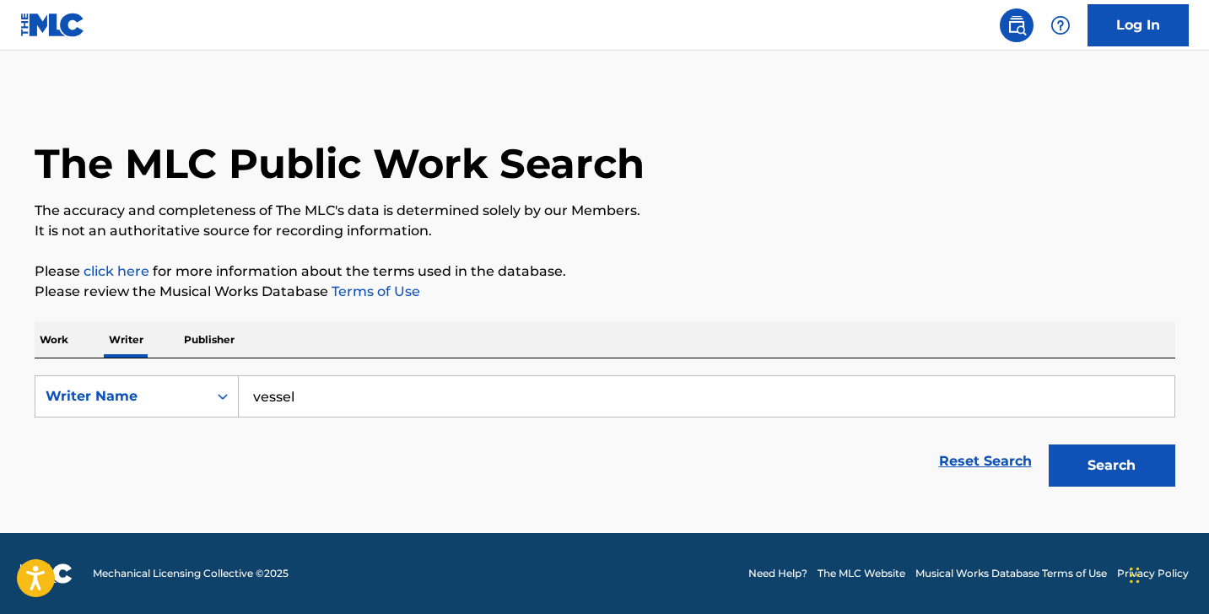
type input "vessel"
click at [1111, 466] on button "Search" at bounding box center [1111, 466] width 127 height 42
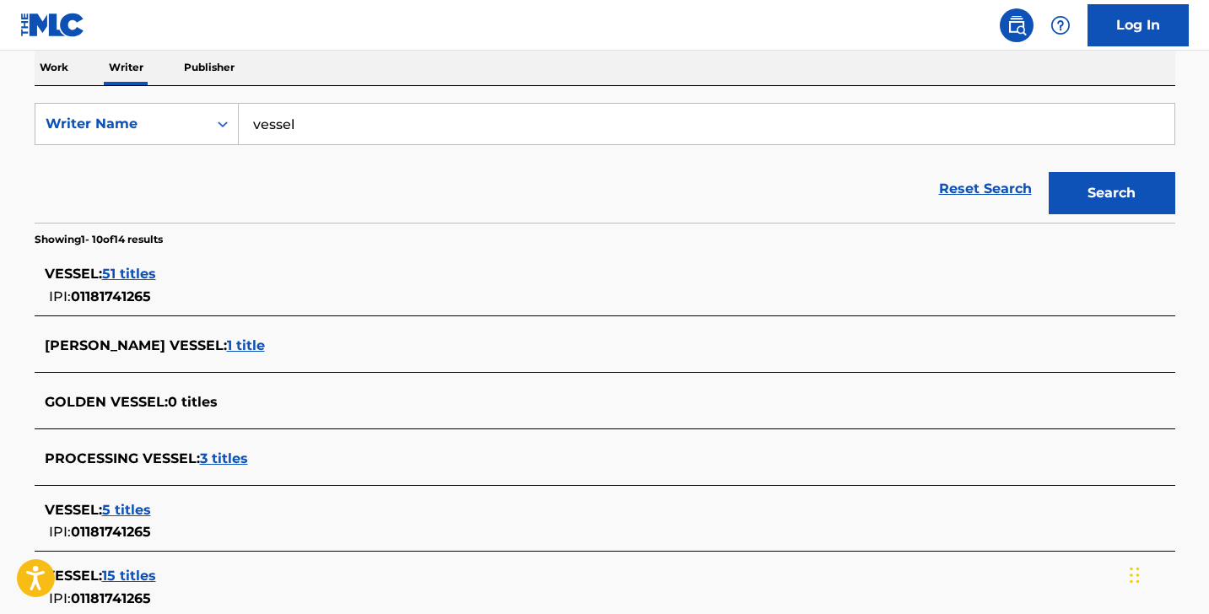
scroll to position [275, 0]
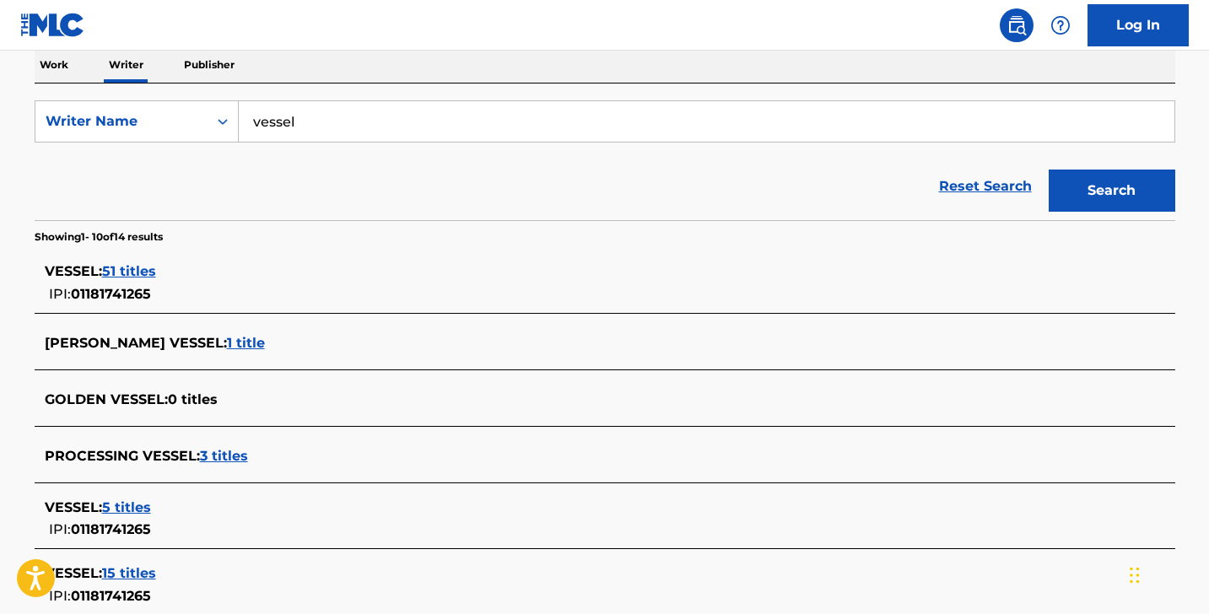
click at [128, 272] on span "51 titles" at bounding box center [129, 271] width 54 height 16
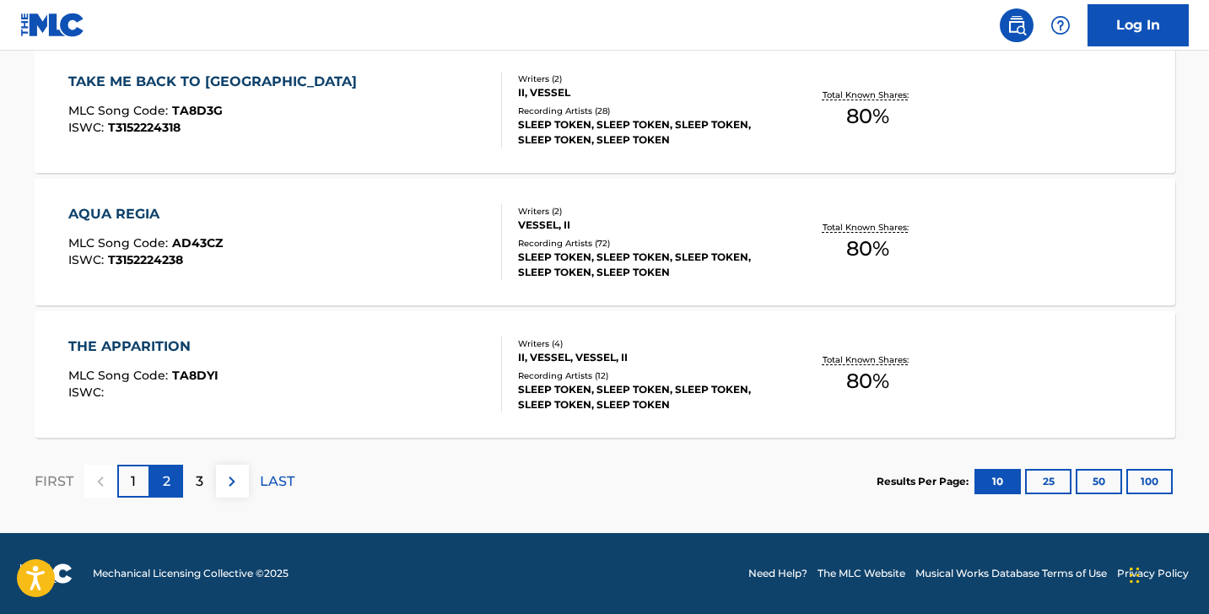
click at [164, 475] on p "2" at bounding box center [167, 481] width 8 height 20
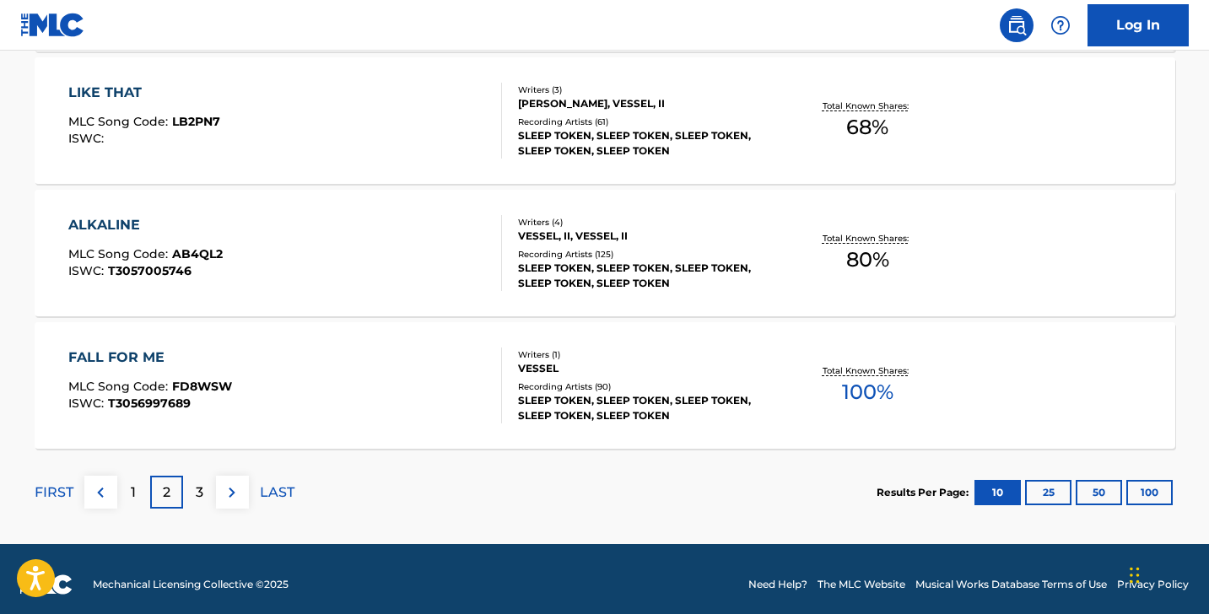
scroll to position [1451, 0]
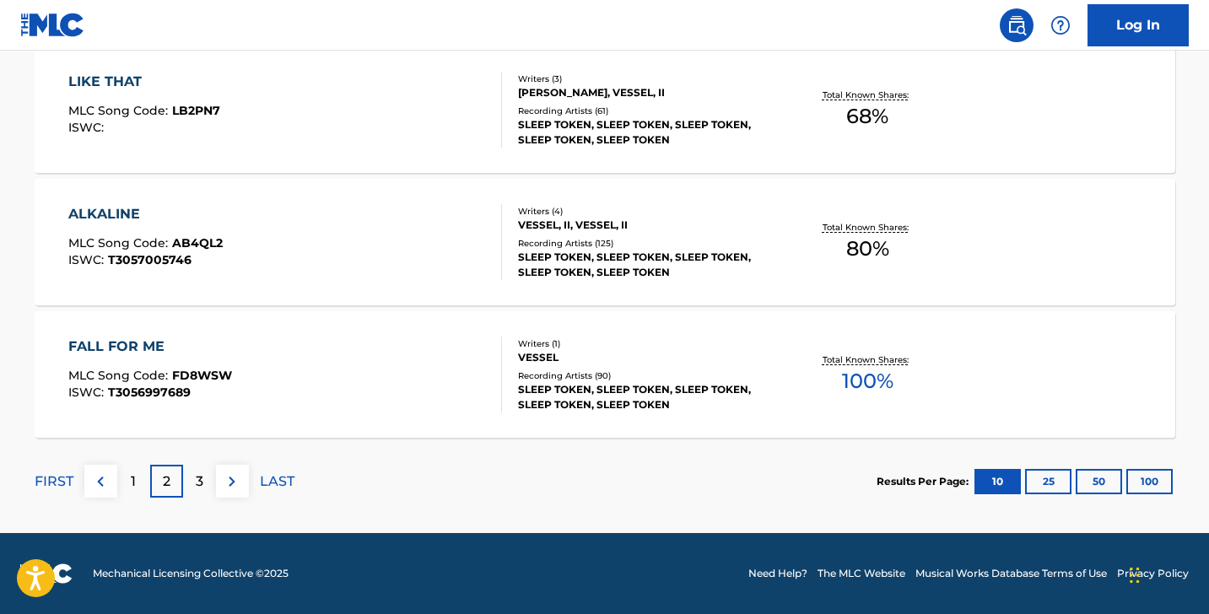
click at [127, 345] on div "FALL FOR ME" at bounding box center [150, 347] width 164 height 20
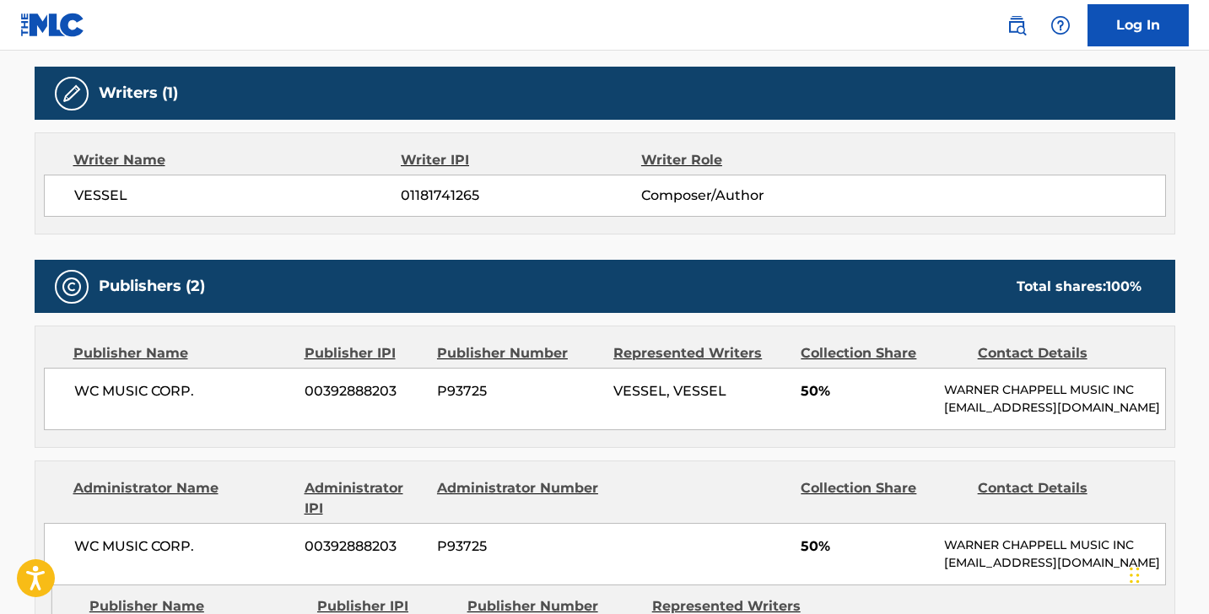
scroll to position [540, 0]
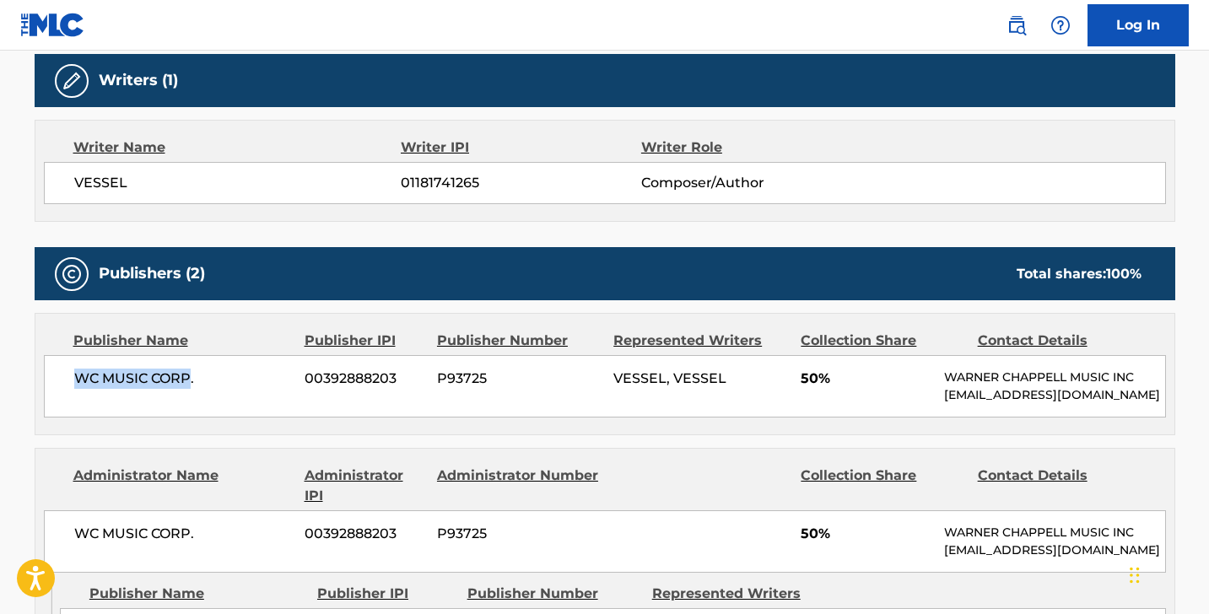
drag, startPoint x: 189, startPoint y: 374, endPoint x: 244, endPoint y: 363, distance: 56.1
click at [185, 365] on div "WC MUSIC CORP. 00392888203 P93725 VESSEL, VESSEL 50% [PERSON_NAME] MUSIC INC [E…" at bounding box center [605, 386] width 1122 height 62
click at [208, 372] on span "WC MUSIC CORP." at bounding box center [183, 379] width 218 height 20
drag, startPoint x: 202, startPoint y: 378, endPoint x: 76, endPoint y: 374, distance: 125.7
click at [74, 374] on span "WC MUSIC CORP." at bounding box center [183, 379] width 218 height 20
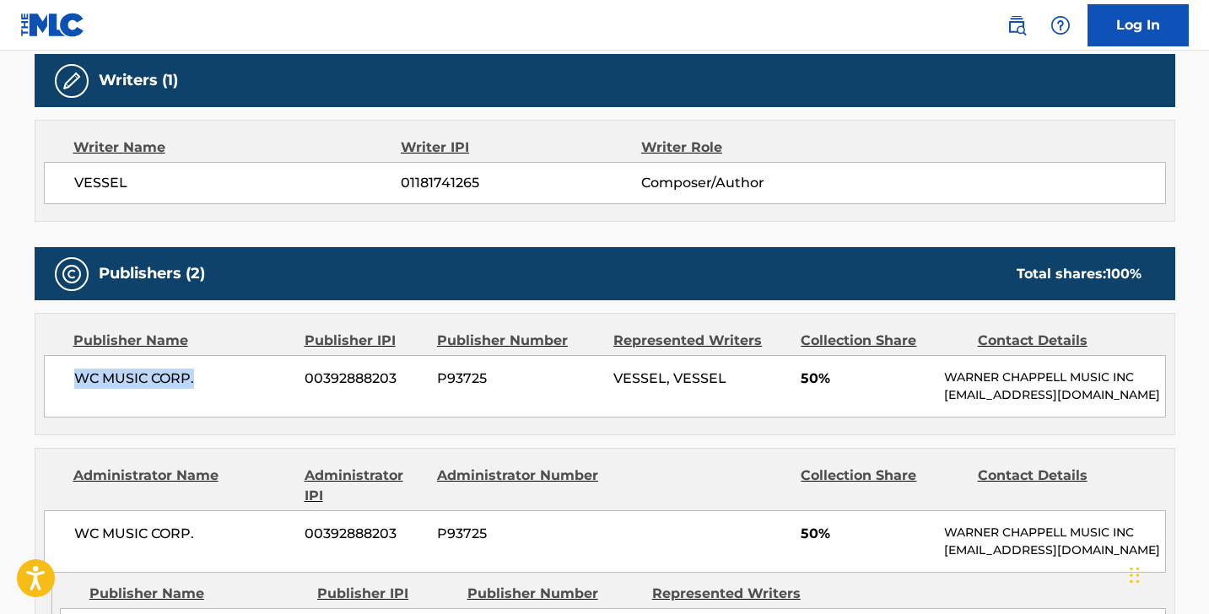
copy span "WC MUSIC CORP."
click at [446, 320] on div "Publisher Name Publisher IPI Publisher Number Represented Writers Collection Sh…" at bounding box center [604, 374] width 1139 height 121
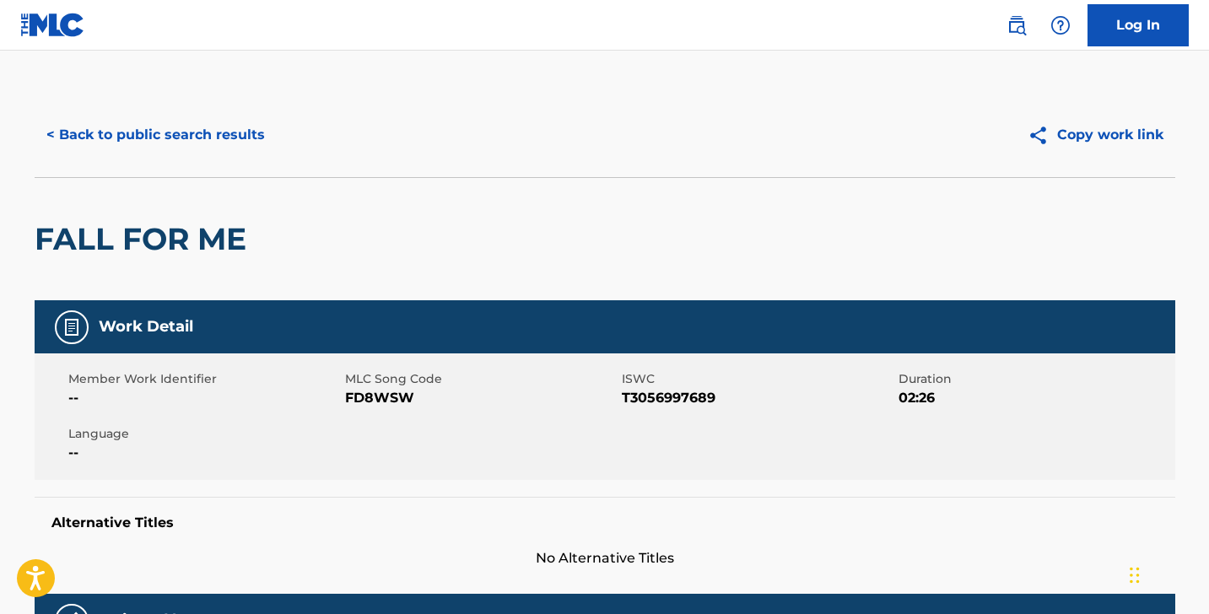
scroll to position [0, 0]
